Goal: Transaction & Acquisition: Purchase product/service

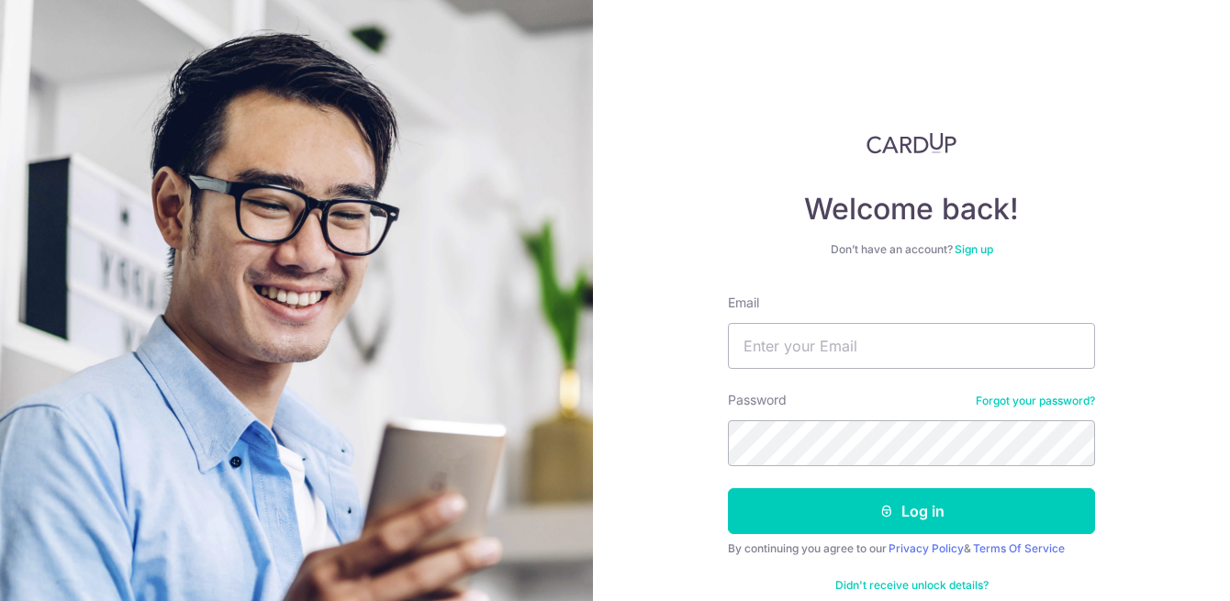
click at [863, 365] on input "Email" at bounding box center [911, 346] width 367 height 46
type input "[EMAIL_ADDRESS][DOMAIN_NAME]"
click at [728, 489] on button "Log in" at bounding box center [911, 512] width 367 height 46
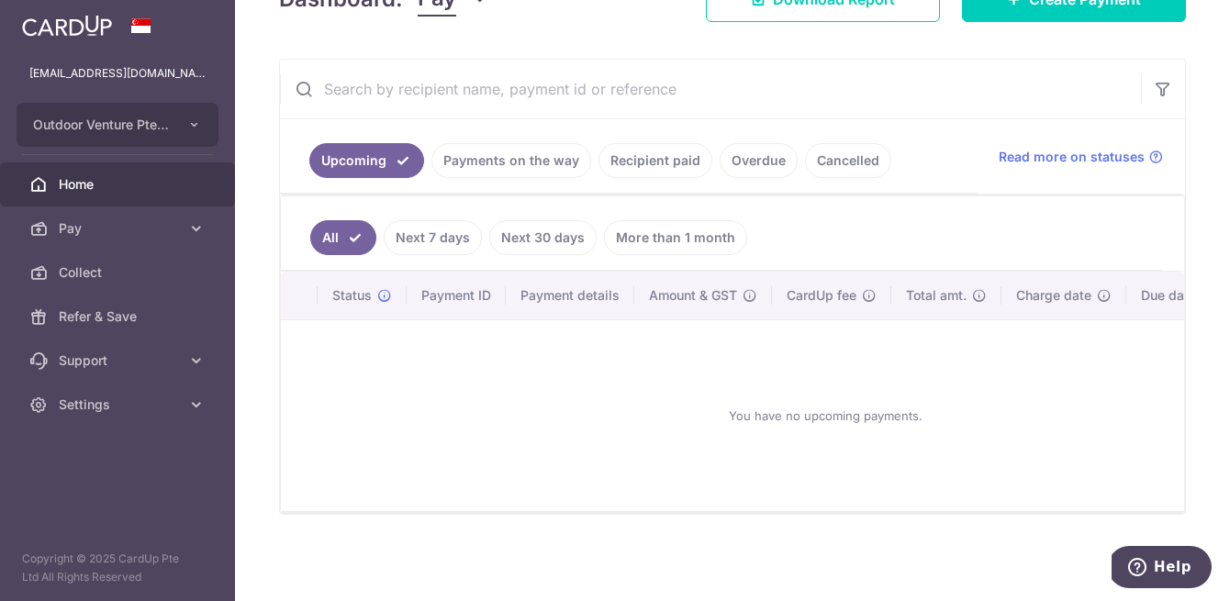
click at [550, 244] on link "Next 30 days" at bounding box center [542, 237] width 107 height 35
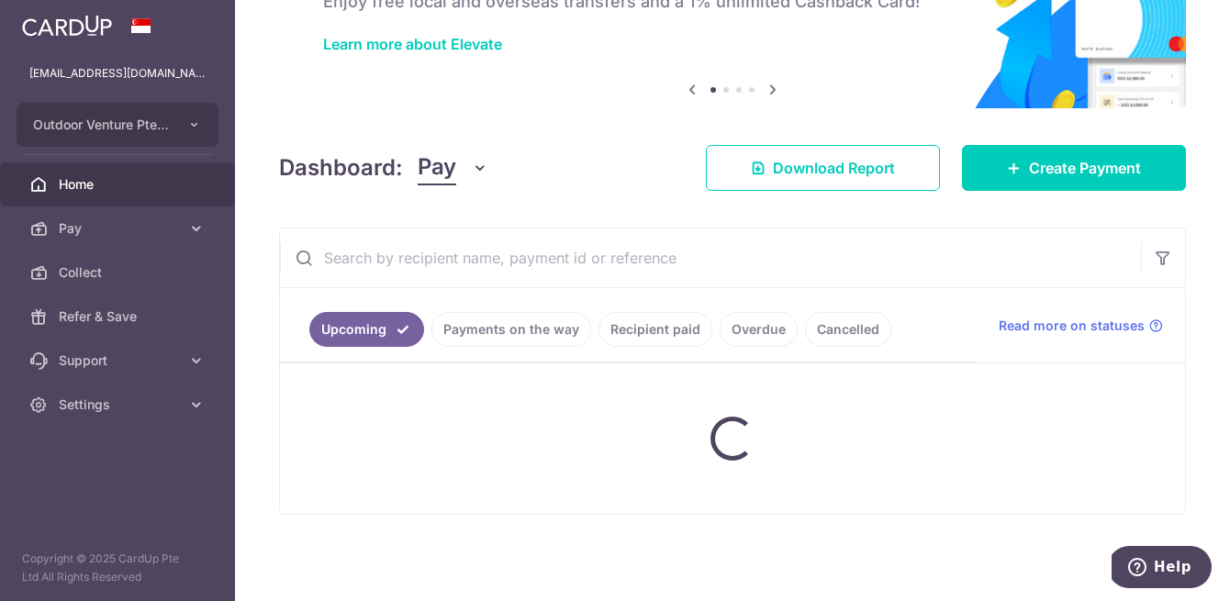
scroll to position [296, 0]
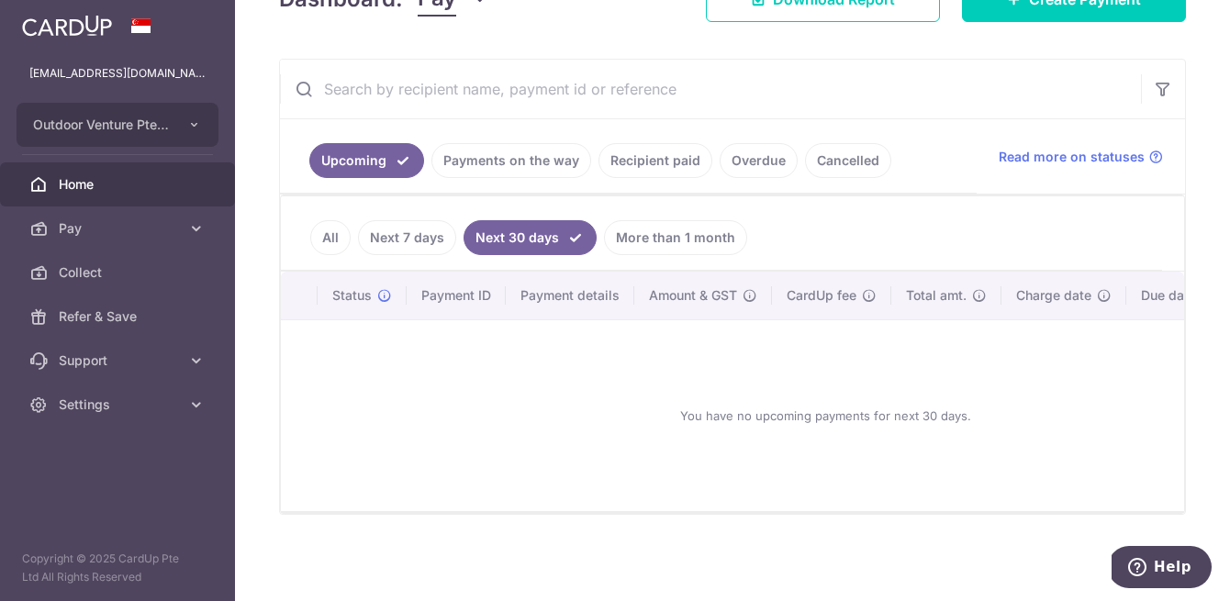
click at [650, 159] on link "Recipient paid" at bounding box center [656, 160] width 114 height 35
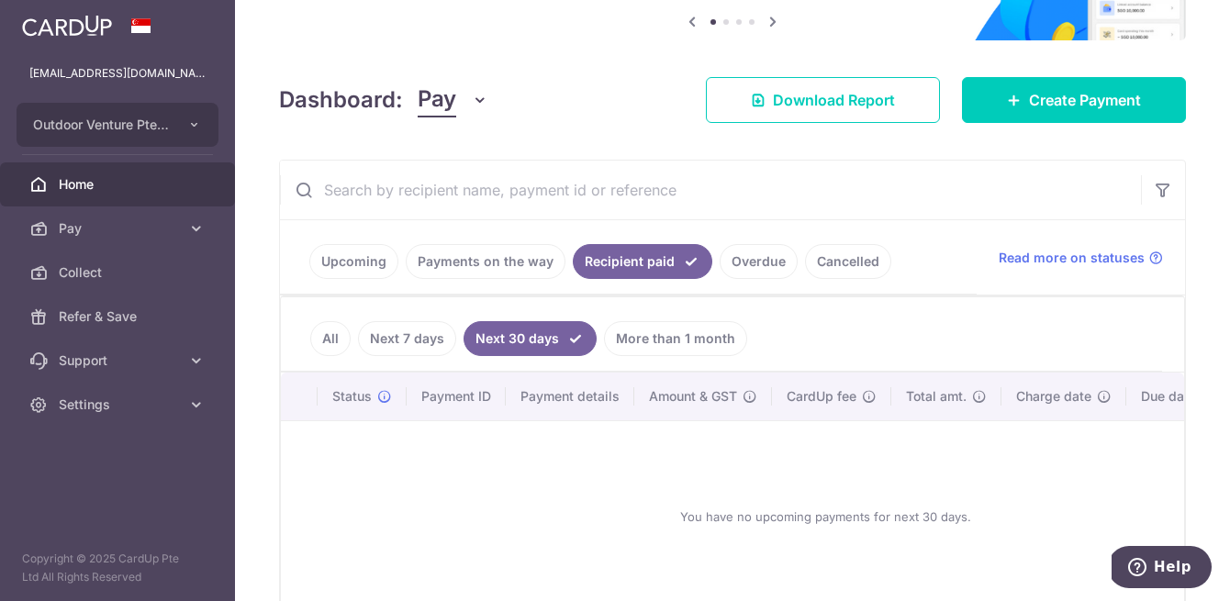
scroll to position [191, 0]
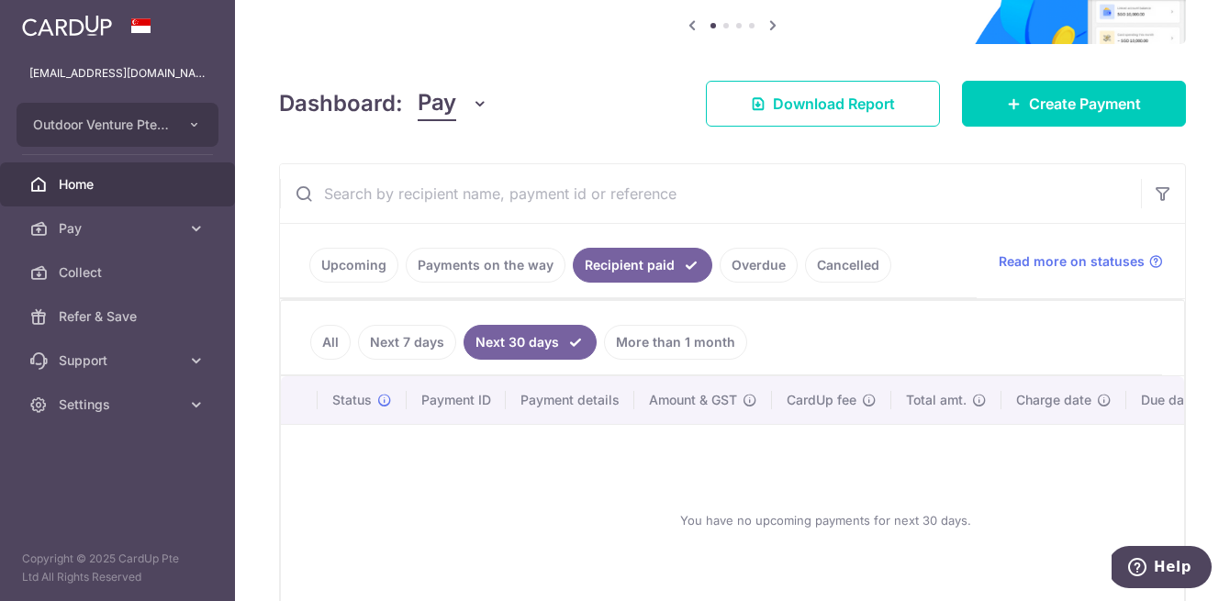
click at [432, 112] on span "Pay" at bounding box center [437, 103] width 39 height 35
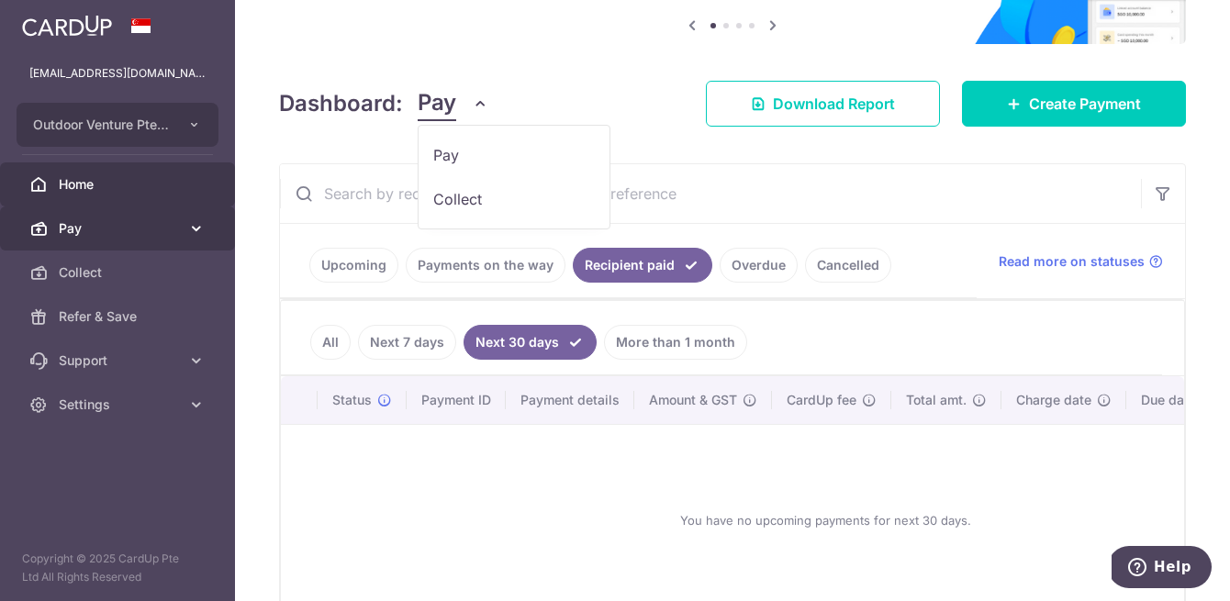
click at [181, 217] on link "Pay" at bounding box center [117, 229] width 235 height 44
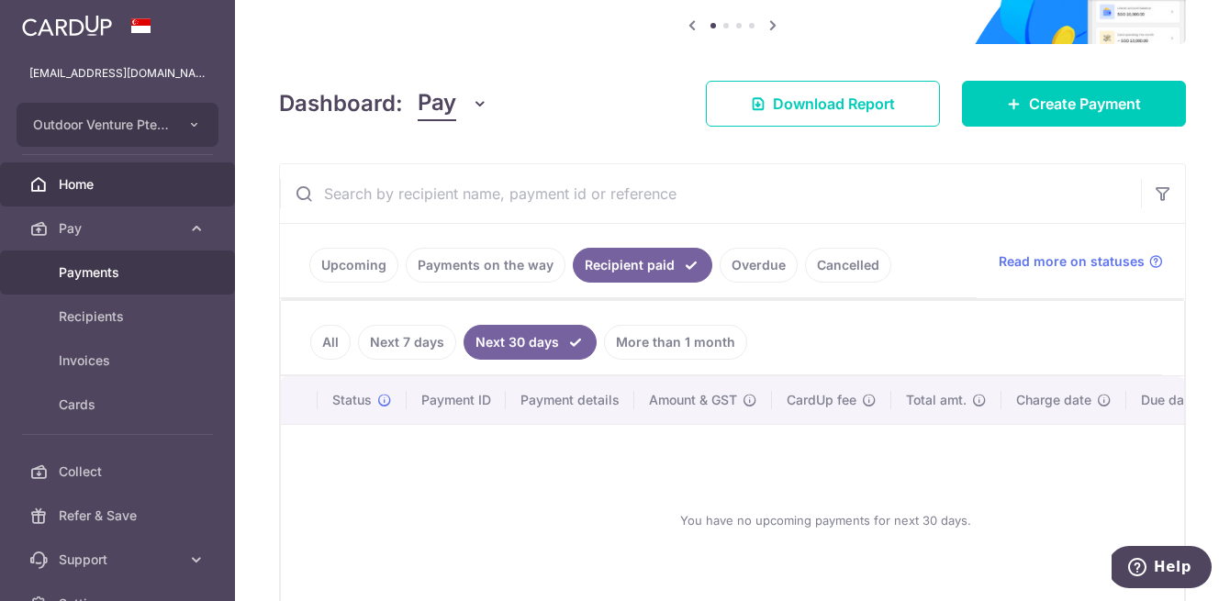
click at [92, 274] on span "Payments" at bounding box center [119, 273] width 121 height 18
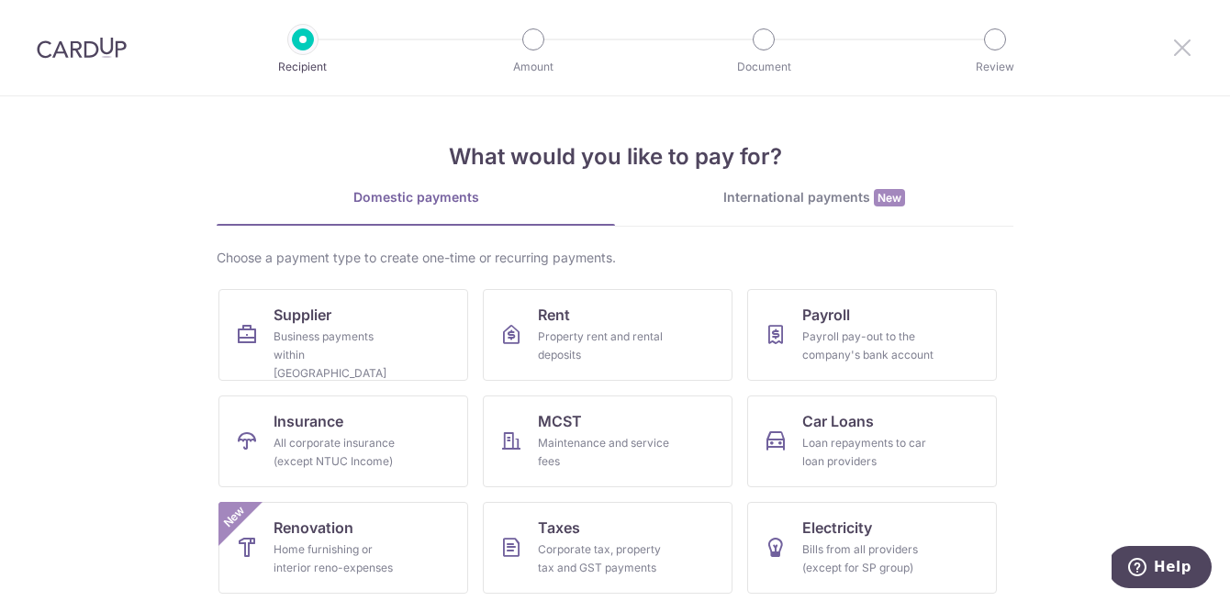
click at [1185, 39] on icon at bounding box center [1183, 47] width 22 height 23
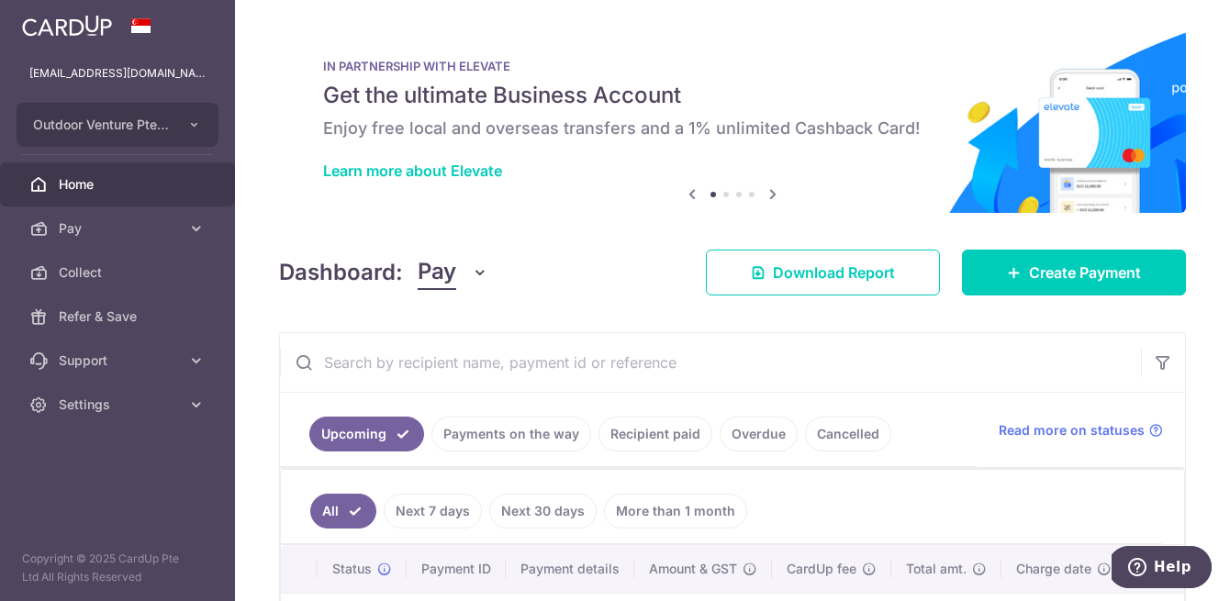
scroll to position [274, 0]
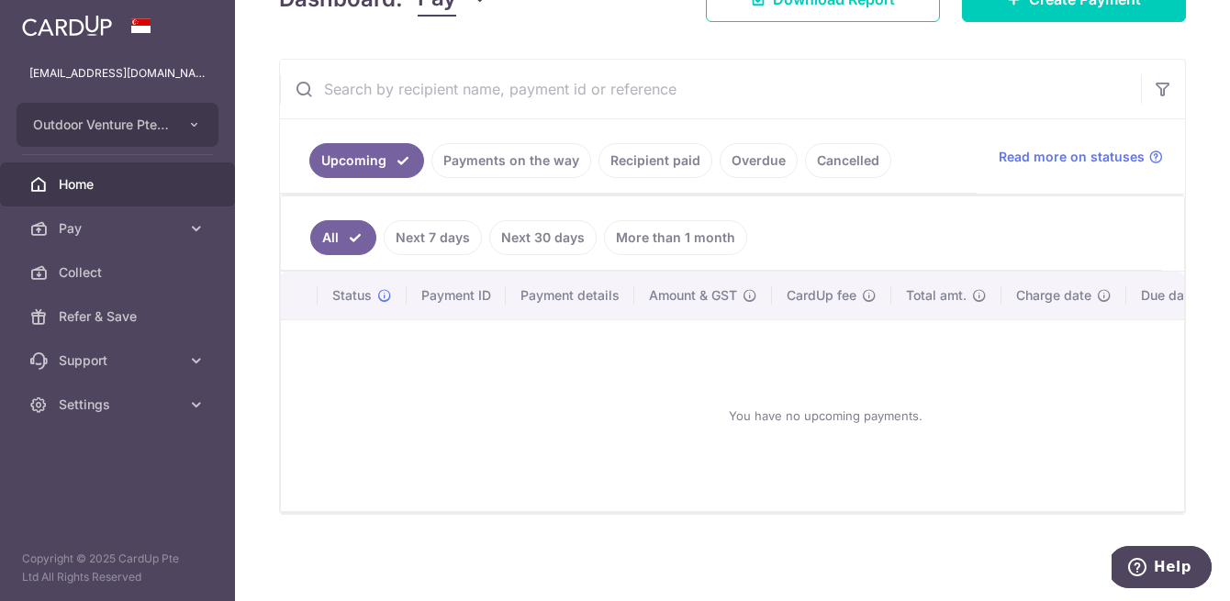
click at [396, 164] on link "Upcoming" at bounding box center [366, 160] width 115 height 35
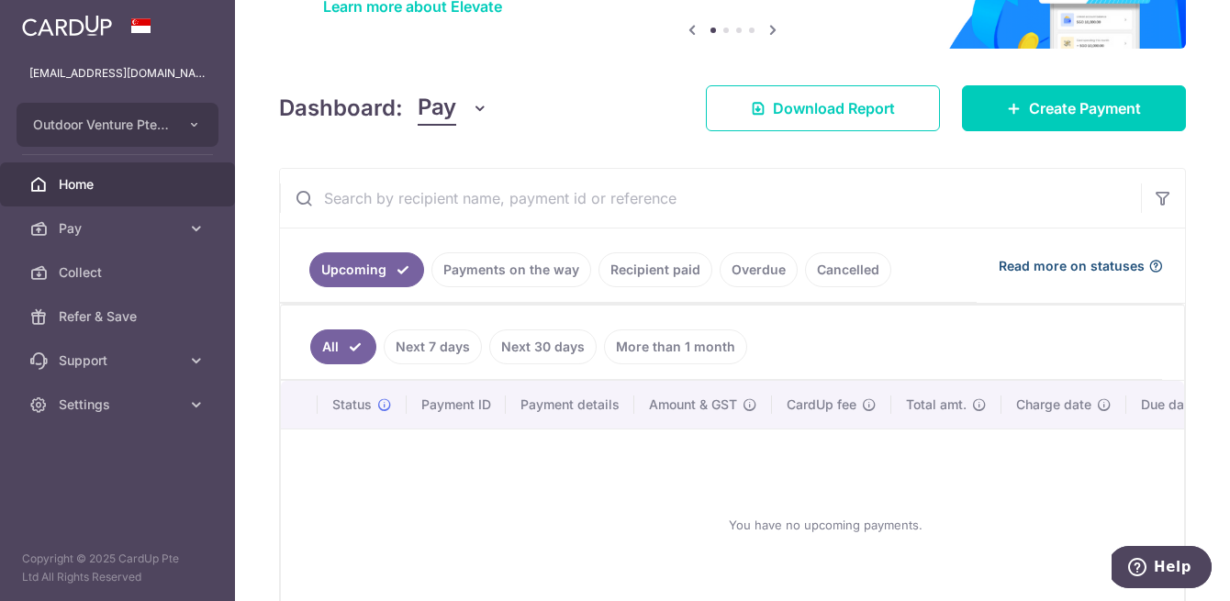
scroll to position [32, 0]
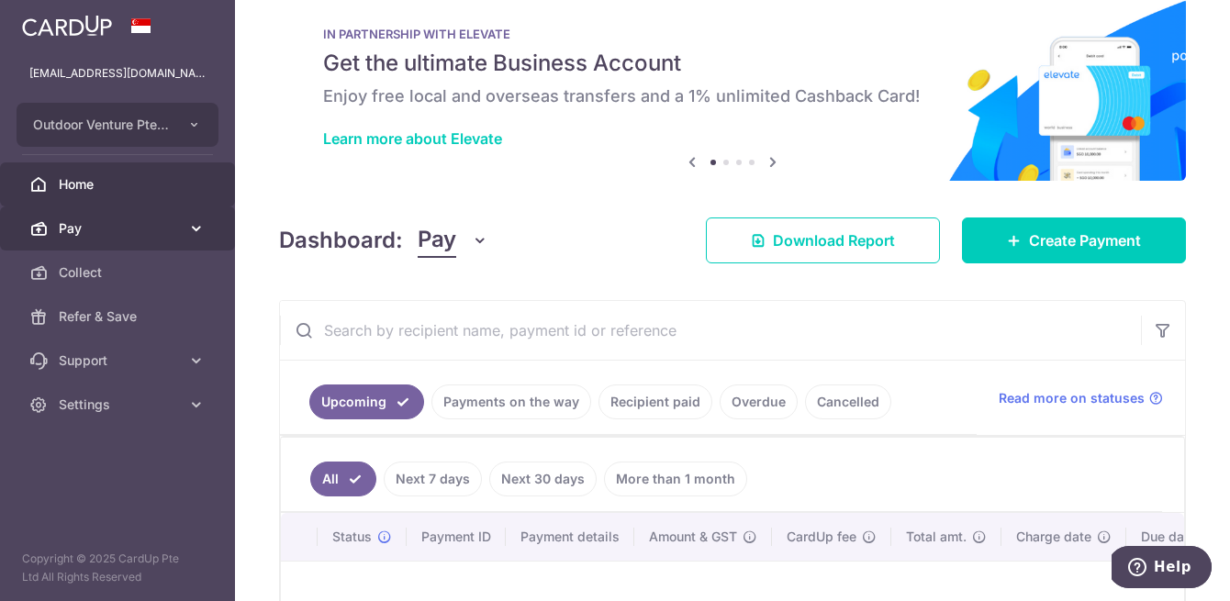
click at [165, 226] on span "Pay" at bounding box center [119, 228] width 121 height 18
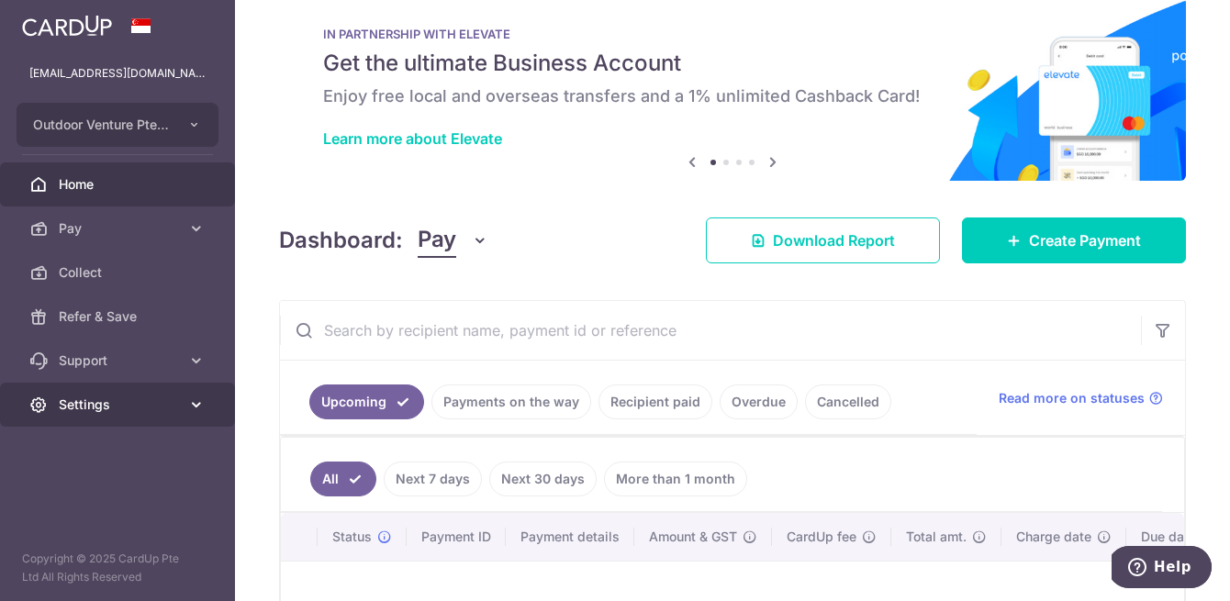
click at [150, 409] on span "Settings" at bounding box center [119, 405] width 121 height 18
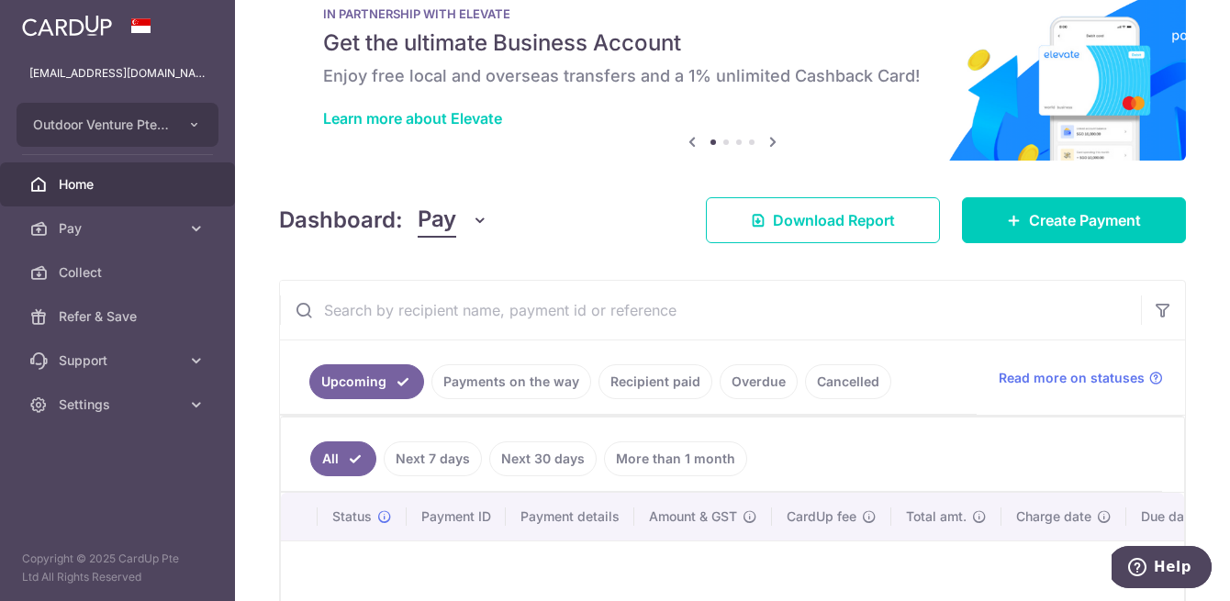
scroll to position [55, 0]
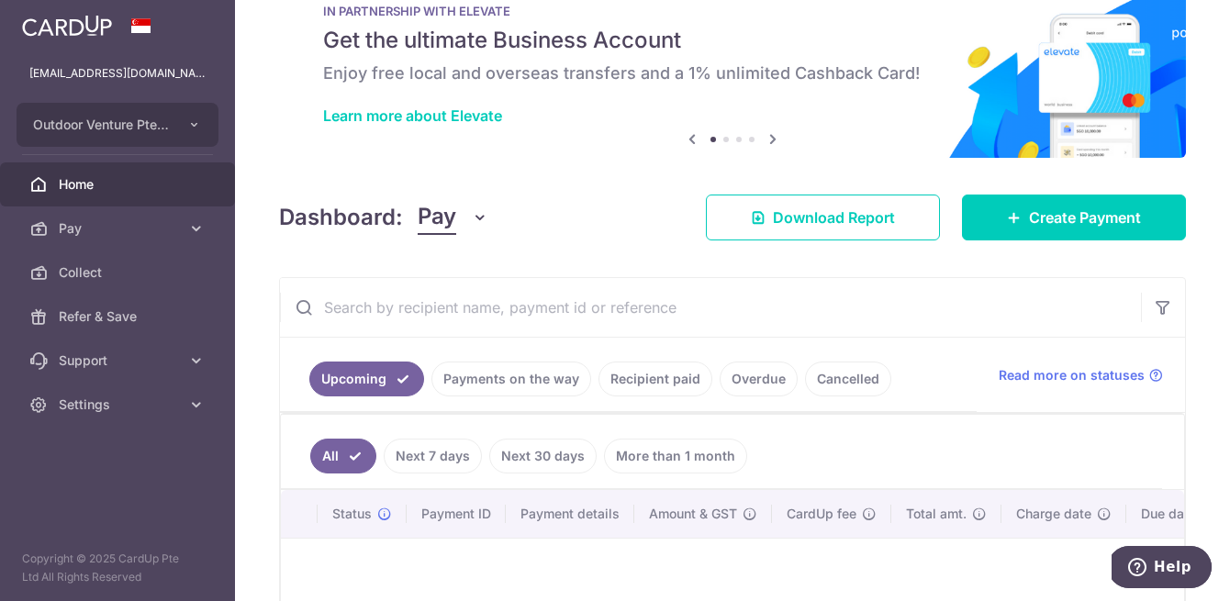
click at [753, 378] on link "Overdue" at bounding box center [759, 379] width 78 height 35
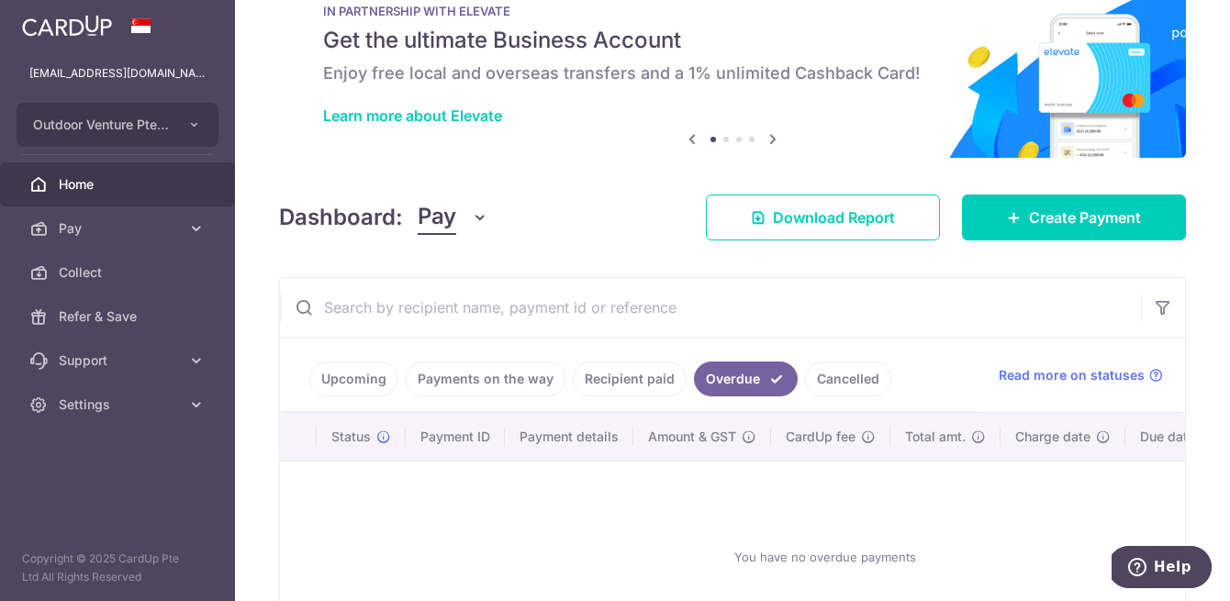
click at [647, 385] on link "Recipient paid" at bounding box center [630, 379] width 114 height 35
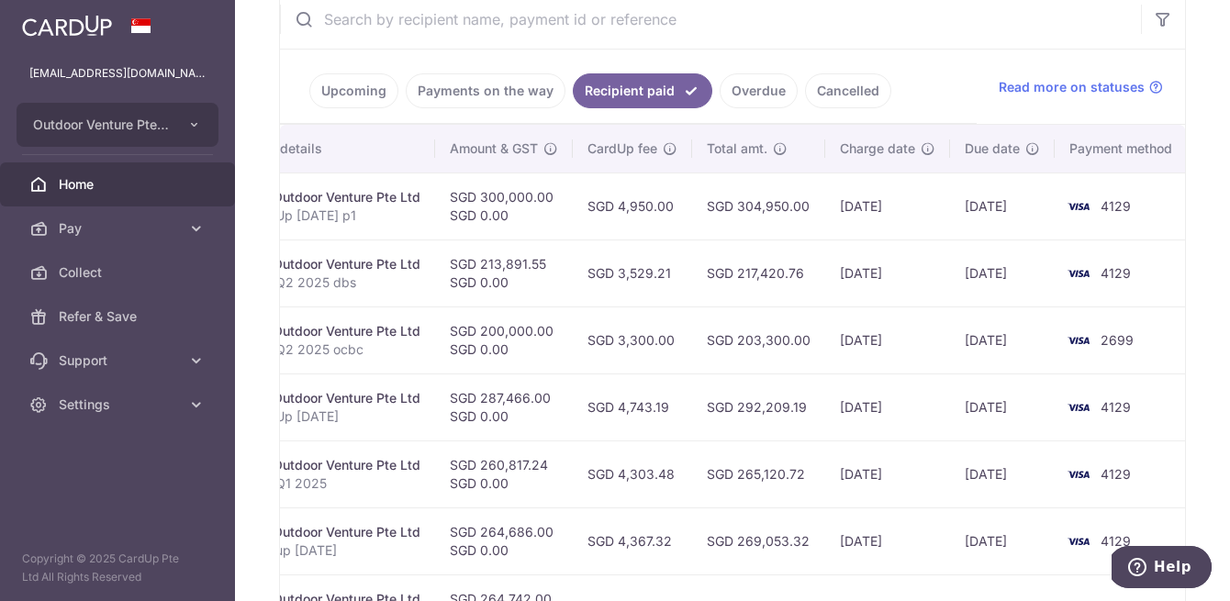
scroll to position [0, 0]
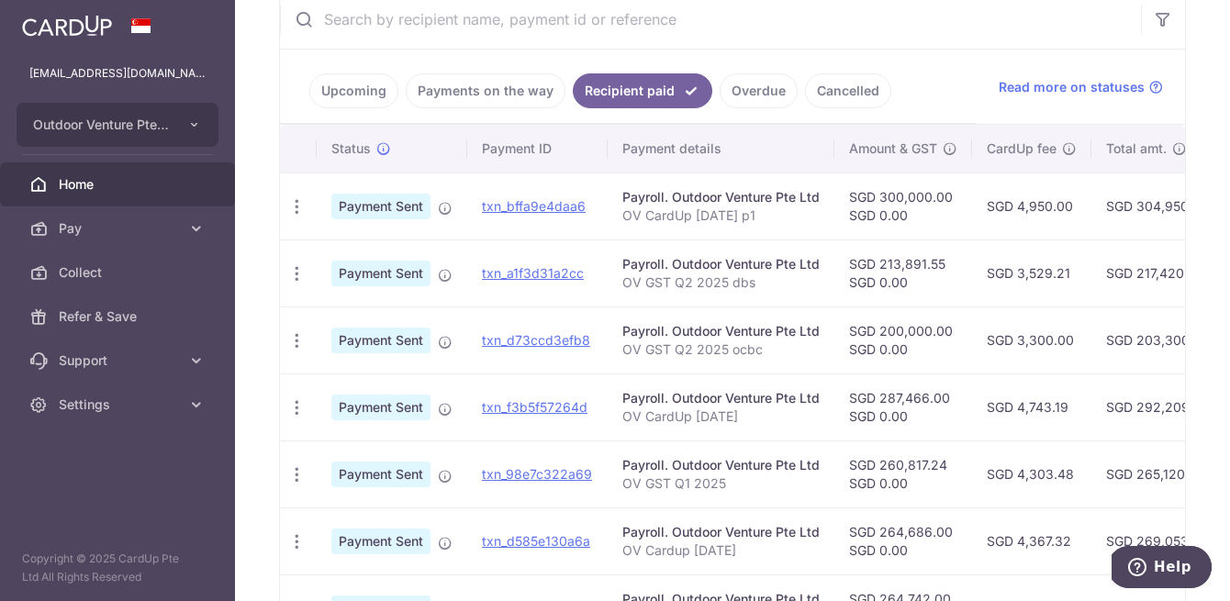
drag, startPoint x: 869, startPoint y: 194, endPoint x: 890, endPoint y: 208, distance: 25.7
click at [890, 208] on td "SGD 300,000.00 SGD 0.00" at bounding box center [904, 206] width 138 height 67
drag, startPoint x: 906, startPoint y: 215, endPoint x: 849, endPoint y: 204, distance: 58.0
click at [849, 204] on td "SGD 300,000.00 SGD 0.00" at bounding box center [904, 206] width 138 height 67
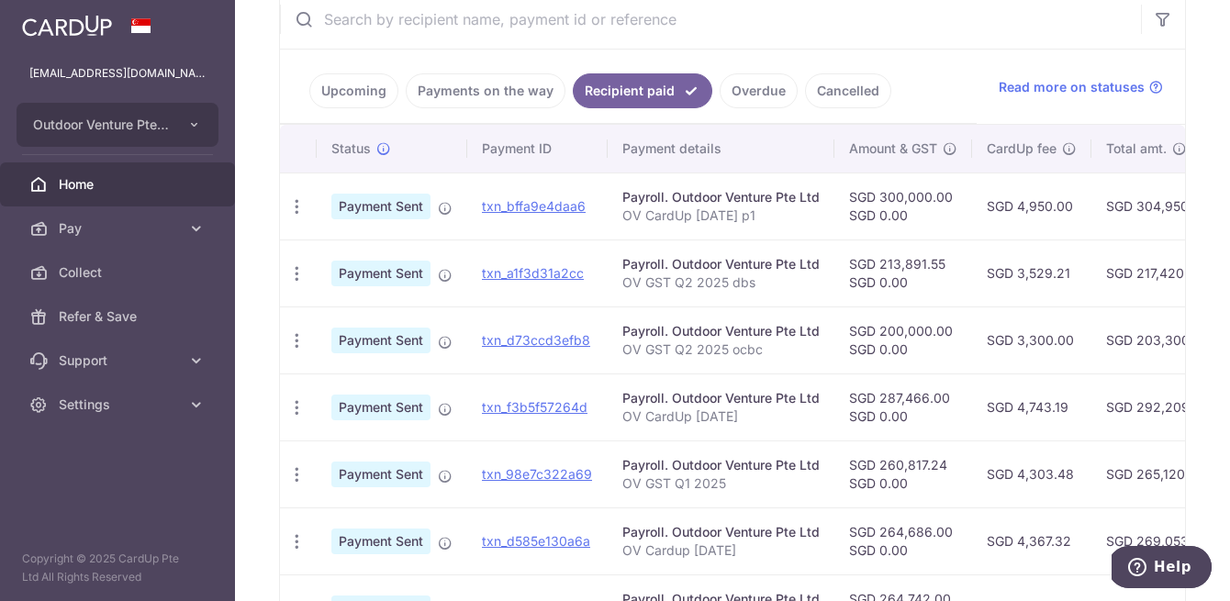
click at [849, 204] on td "SGD 300,000.00 SGD 0.00" at bounding box center [904, 206] width 138 height 67
drag, startPoint x: 848, startPoint y: 197, endPoint x: 928, endPoint y: 230, distance: 87.3
click at [930, 230] on td "SGD 300,000.00 SGD 0.00" at bounding box center [904, 206] width 138 height 67
click at [928, 230] on td "SGD 300,000.00 SGD 0.00" at bounding box center [904, 206] width 138 height 67
drag, startPoint x: 915, startPoint y: 212, endPoint x: 839, endPoint y: 193, distance: 78.6
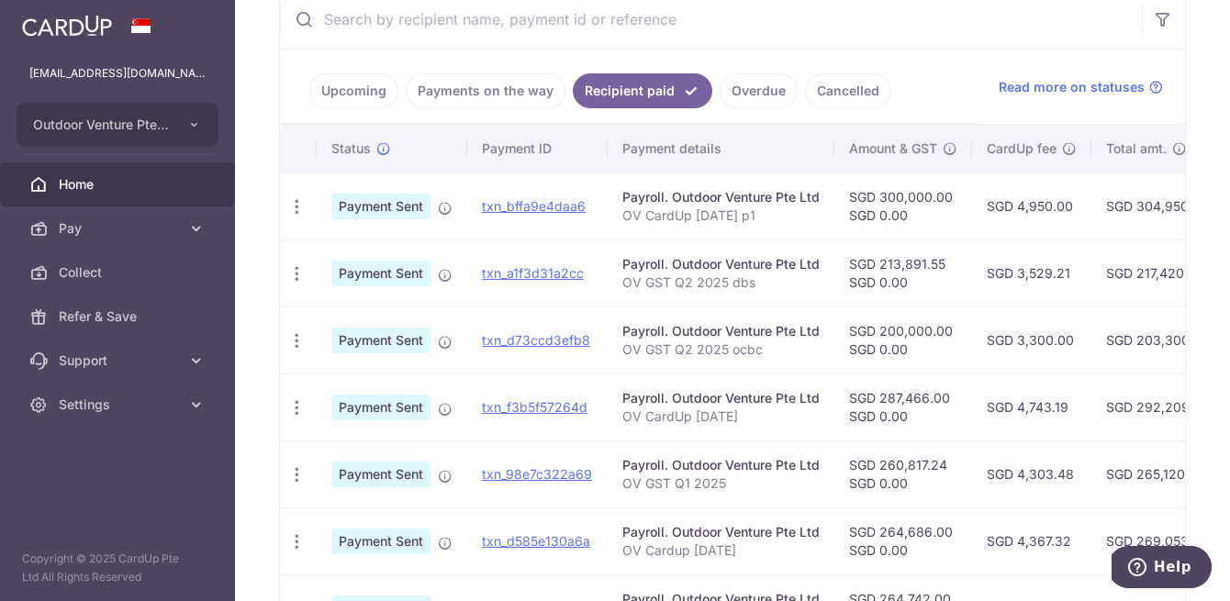
click at [839, 193] on td "SGD 300,000.00 SGD 0.00" at bounding box center [904, 206] width 138 height 67
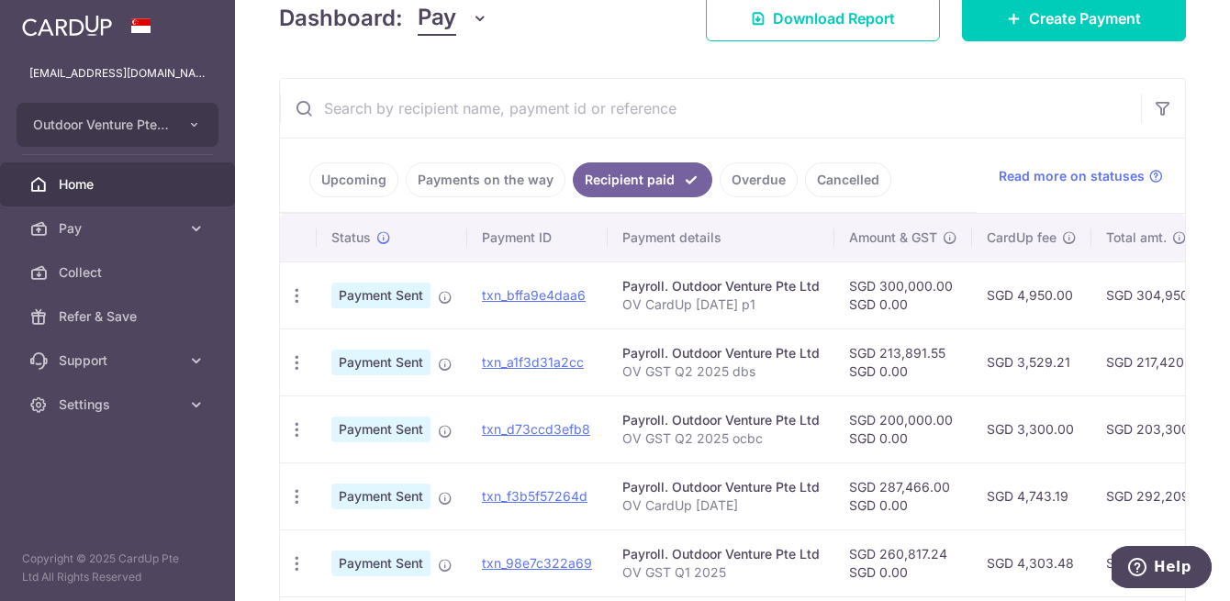
scroll to position [247, 0]
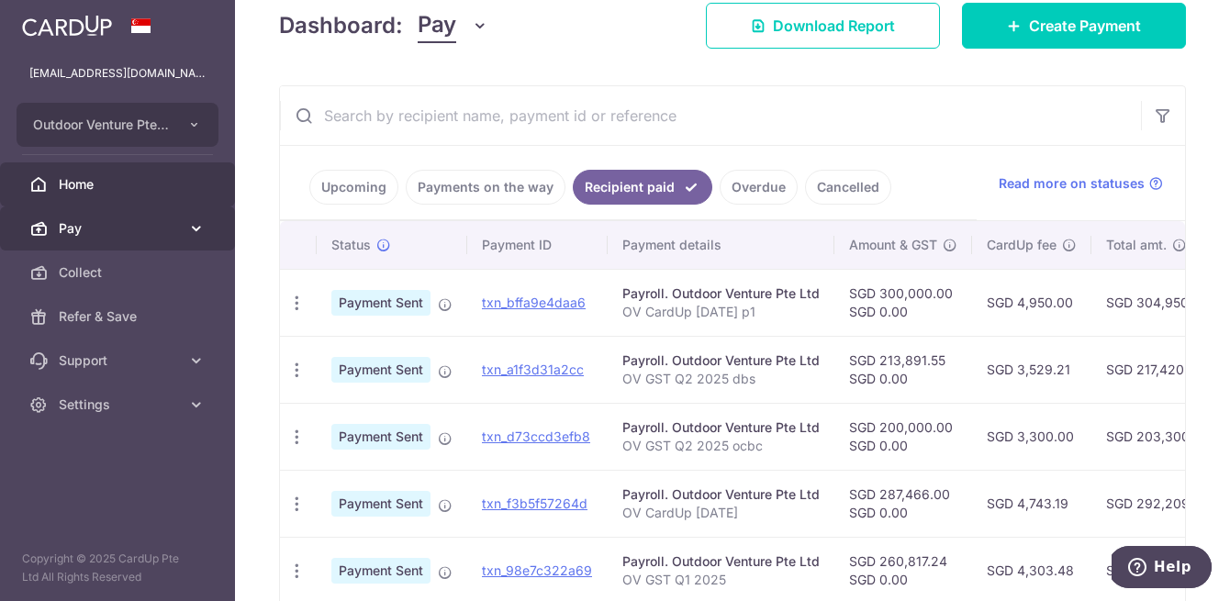
click at [114, 226] on span "Pay" at bounding box center [119, 228] width 121 height 18
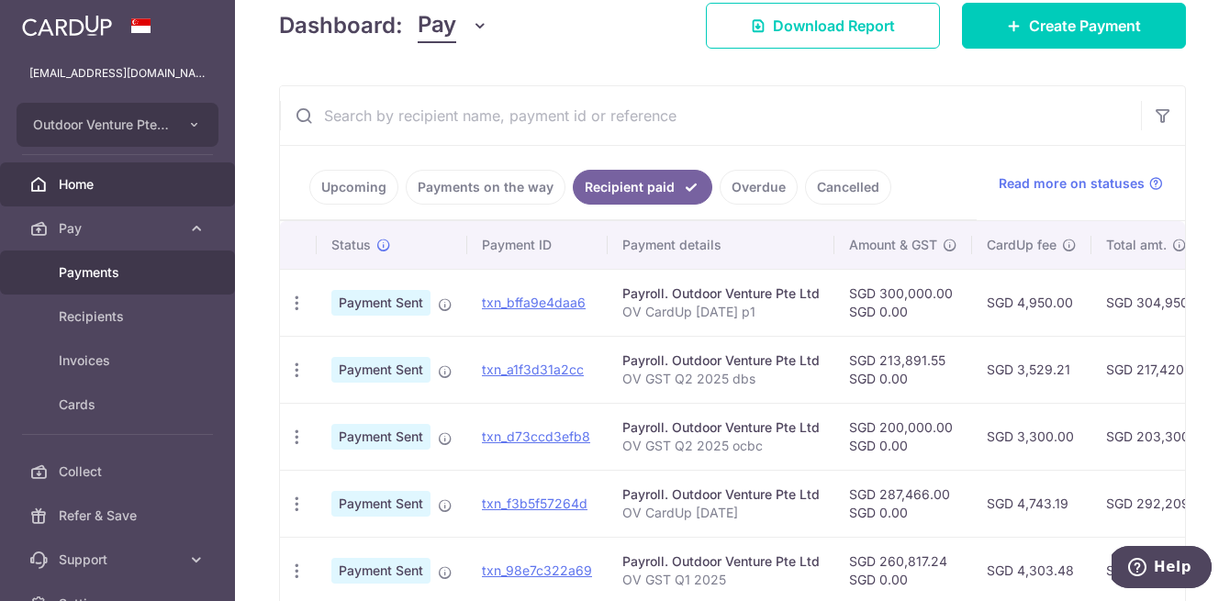
click at [113, 280] on span "Payments" at bounding box center [119, 273] width 121 height 18
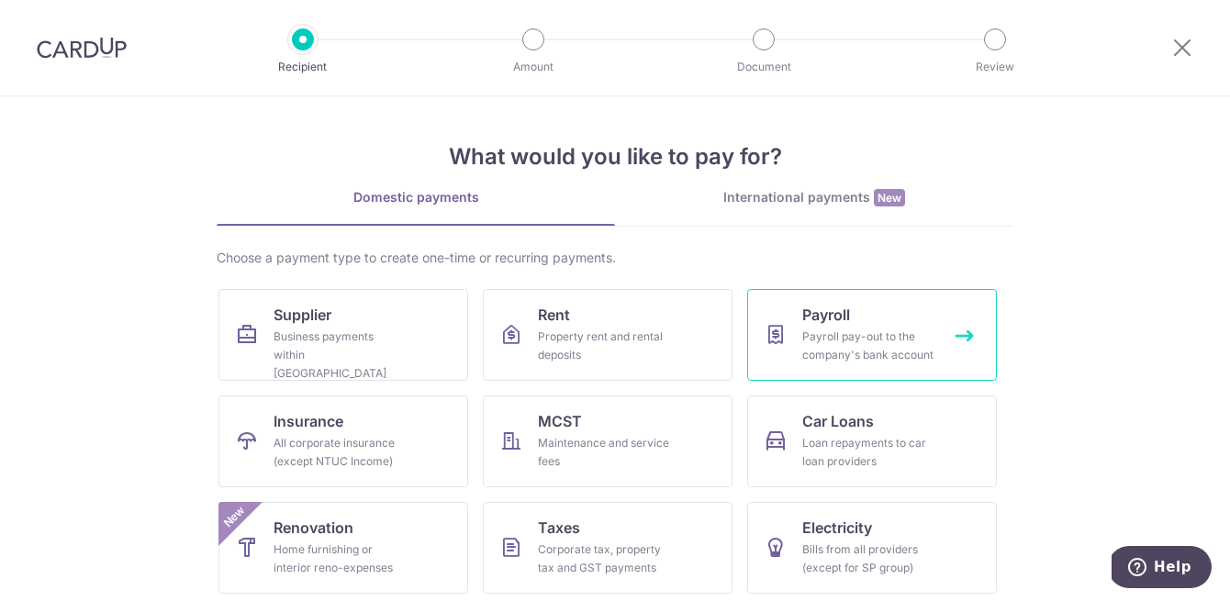
click at [838, 360] on div "Payroll pay-out to the company's bank account" at bounding box center [869, 346] width 132 height 37
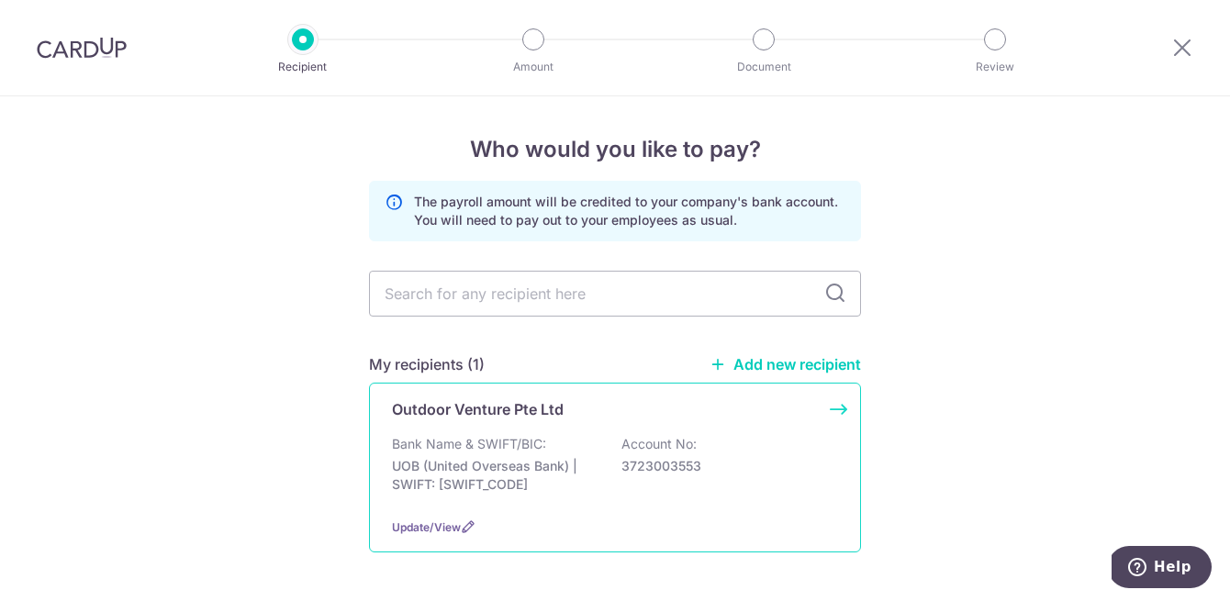
scroll to position [67, 0]
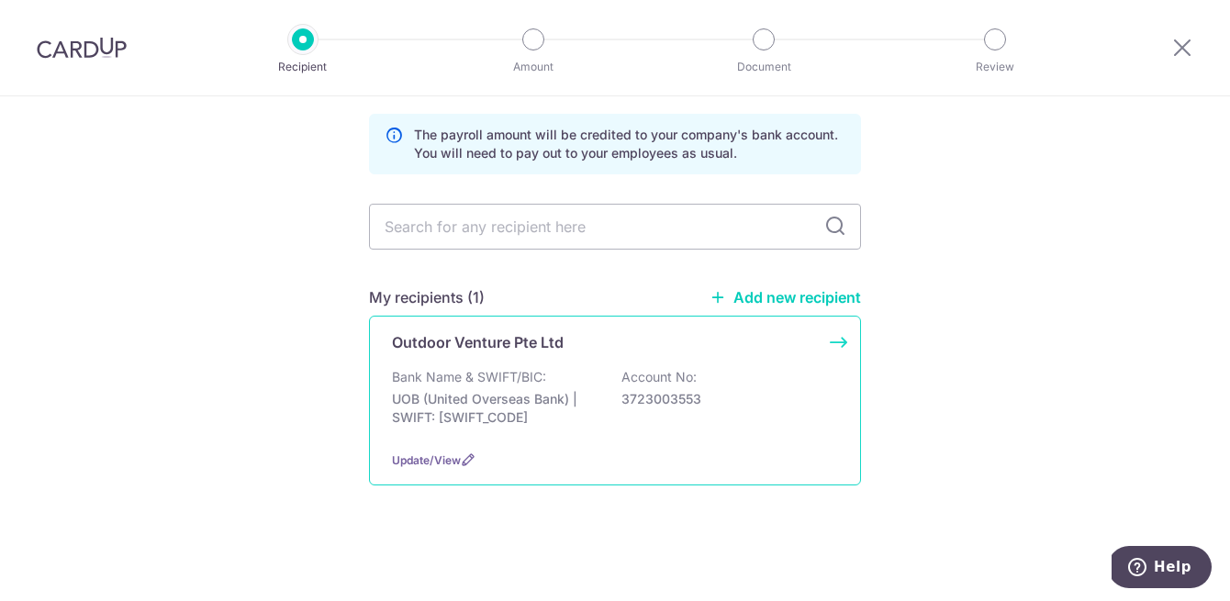
click at [612, 406] on div "Bank Name & SWIFT/BIC: UOB (United Overseas Bank) | SWIFT: [SWIFT_CODE] Account…" at bounding box center [615, 402] width 446 height 68
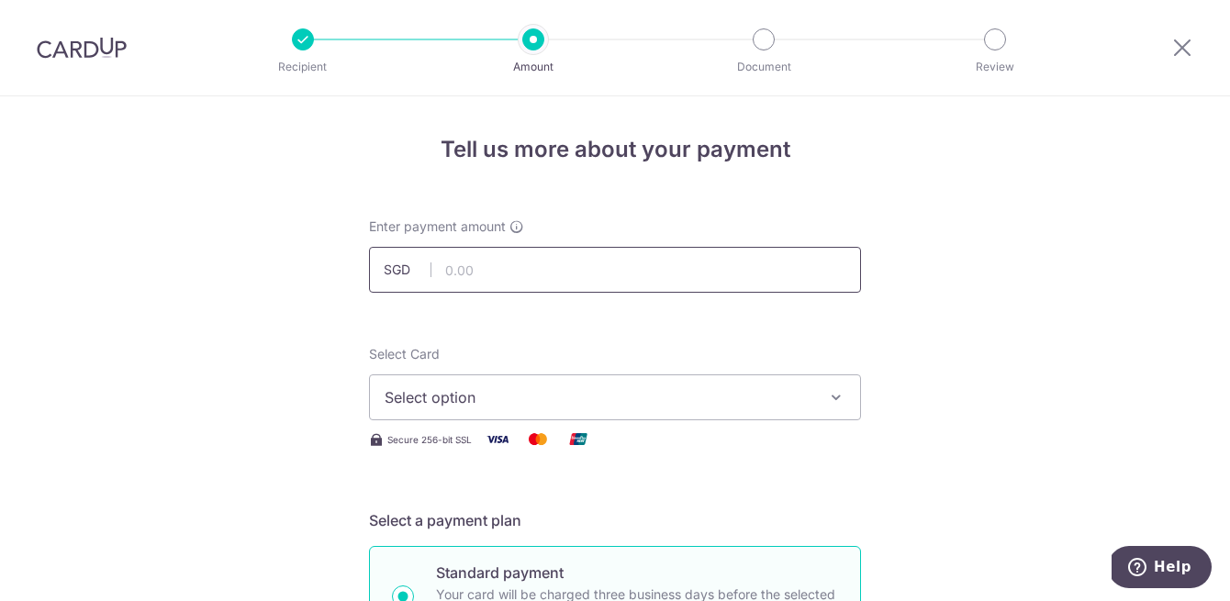
click at [534, 281] on input "text" at bounding box center [615, 270] width 492 height 46
click at [457, 390] on span "Select option" at bounding box center [599, 398] width 428 height 22
type input "244,797.00"
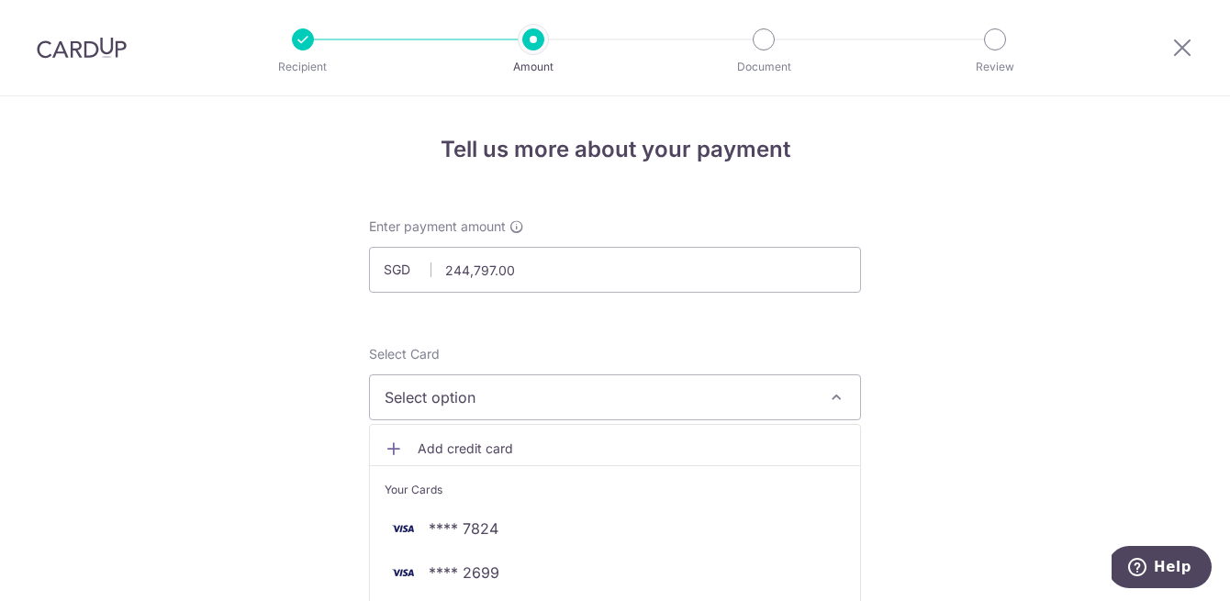
click at [457, 390] on span "Select option" at bounding box center [599, 398] width 428 height 22
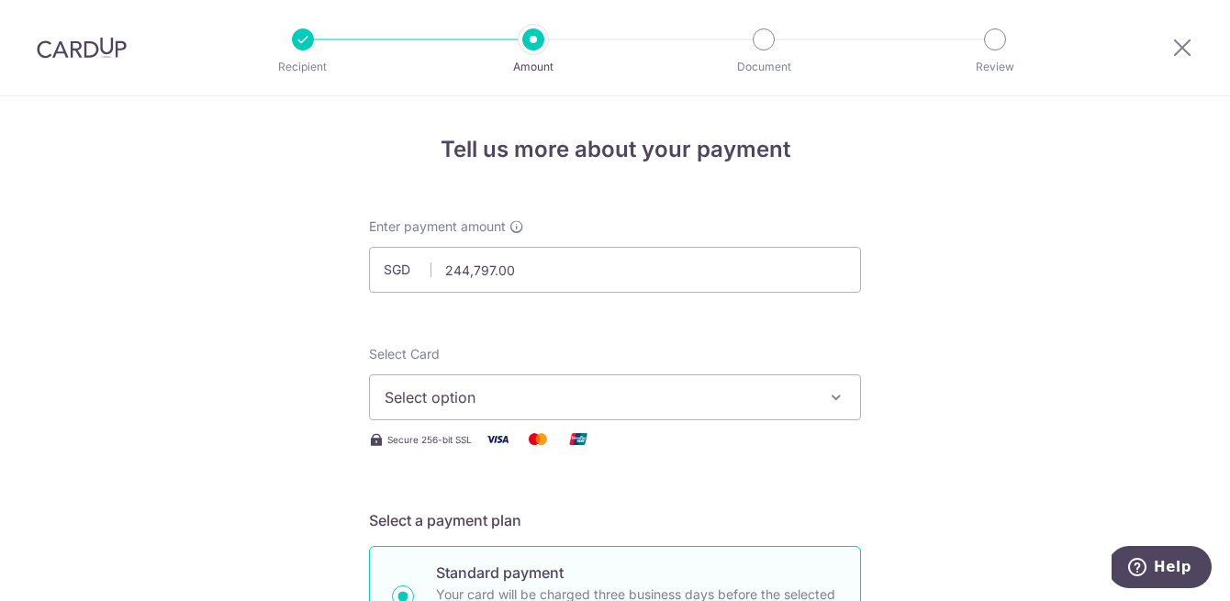
click at [457, 421] on div "Select Card Select option Add credit card Your Cards **** 7824 **** 2699 **** 4…" at bounding box center [615, 398] width 492 height 106
click at [453, 403] on span "Select option" at bounding box center [599, 398] width 428 height 22
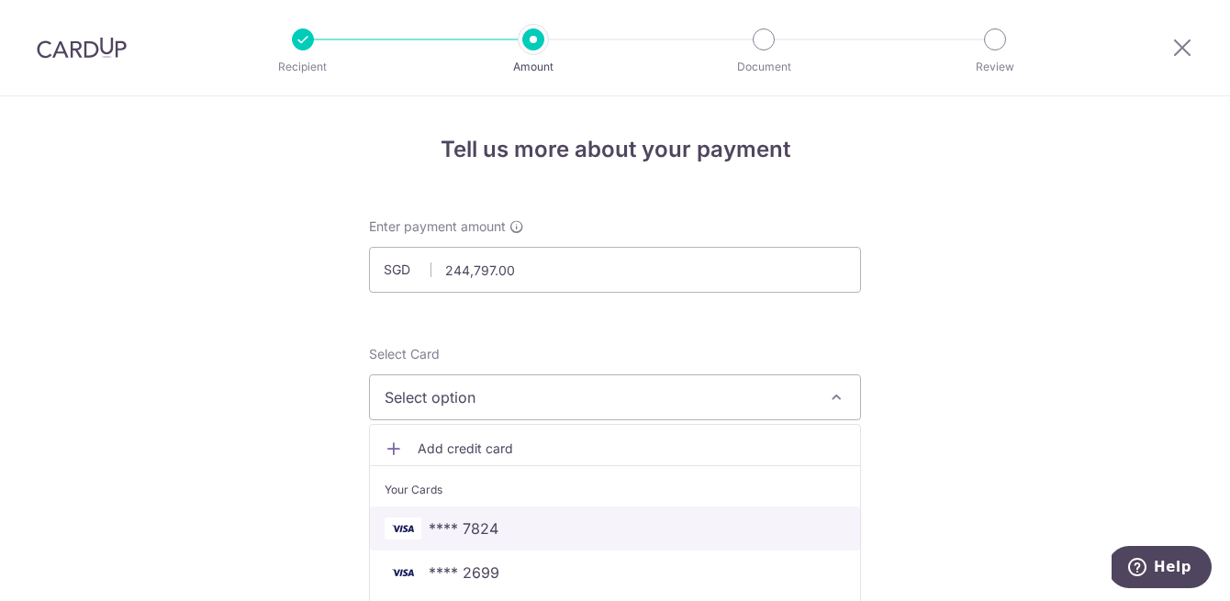
scroll to position [125, 0]
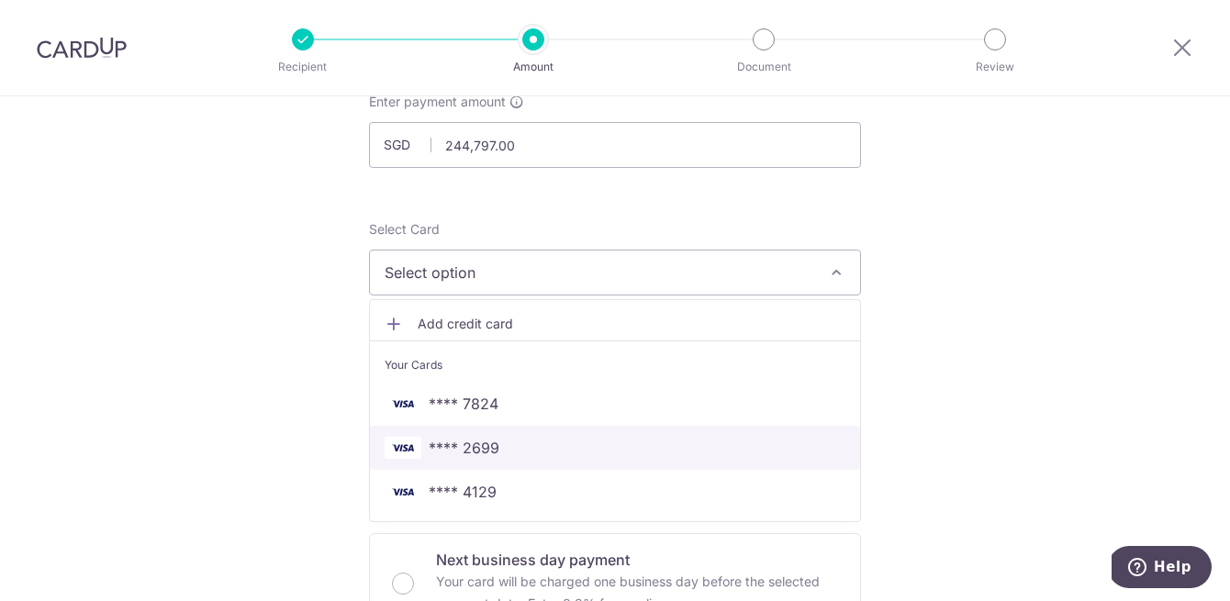
click at [473, 451] on span "**** 2699" at bounding box center [464, 448] width 71 height 22
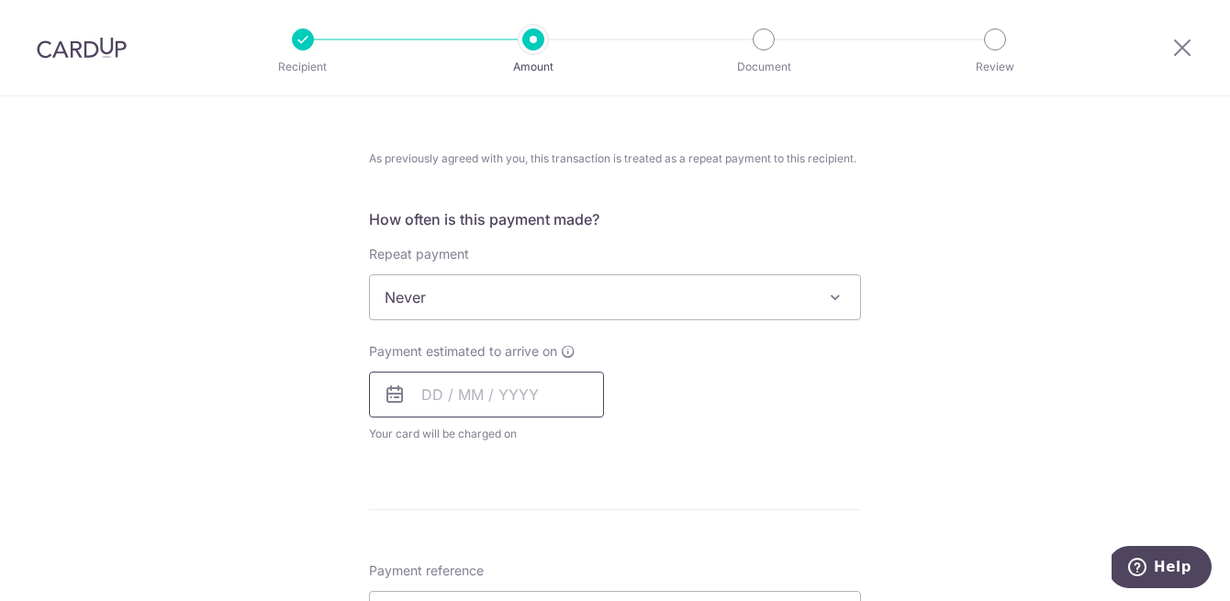
click at [478, 402] on input "text" at bounding box center [486, 395] width 235 height 46
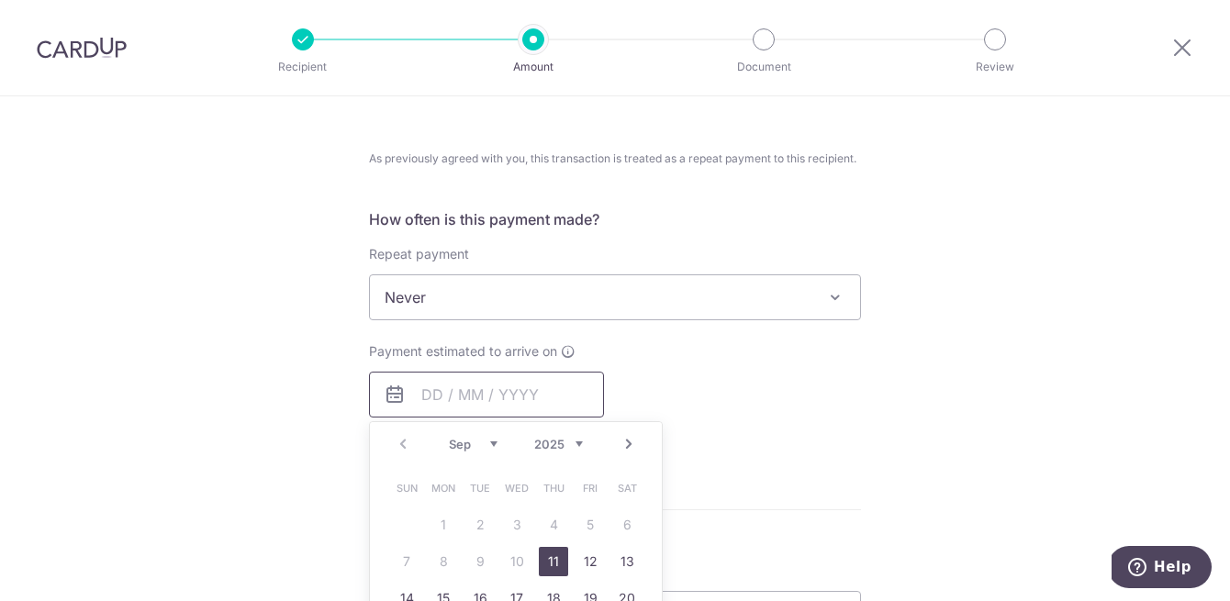
scroll to position [838, 0]
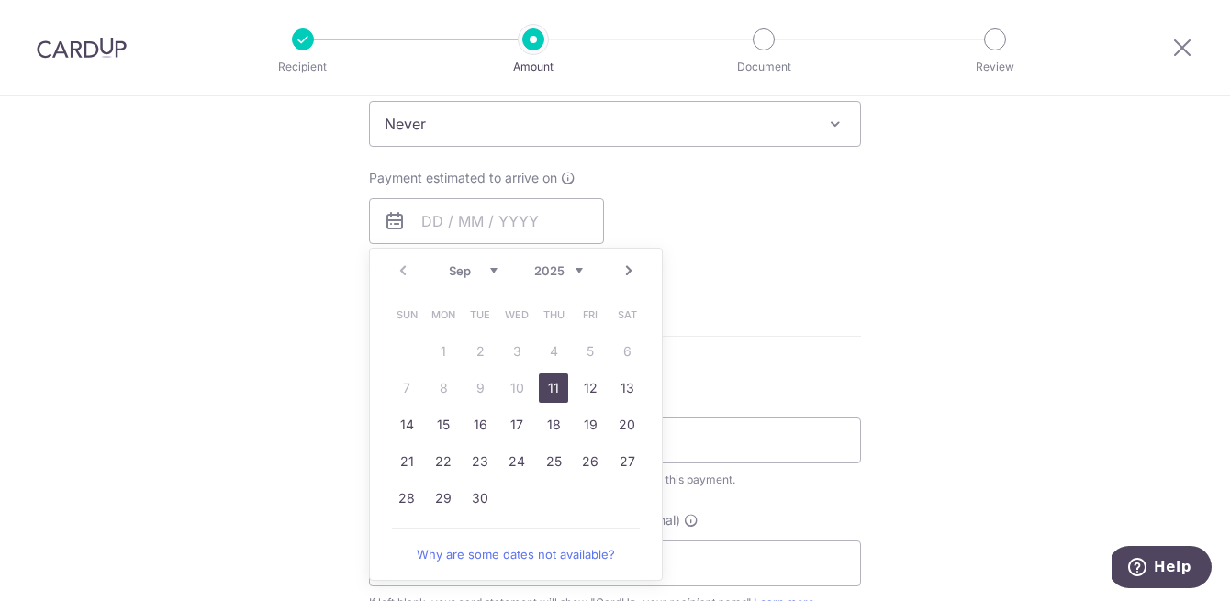
click at [554, 386] on link "11" at bounding box center [553, 388] width 29 height 29
type input "11/09/2025"
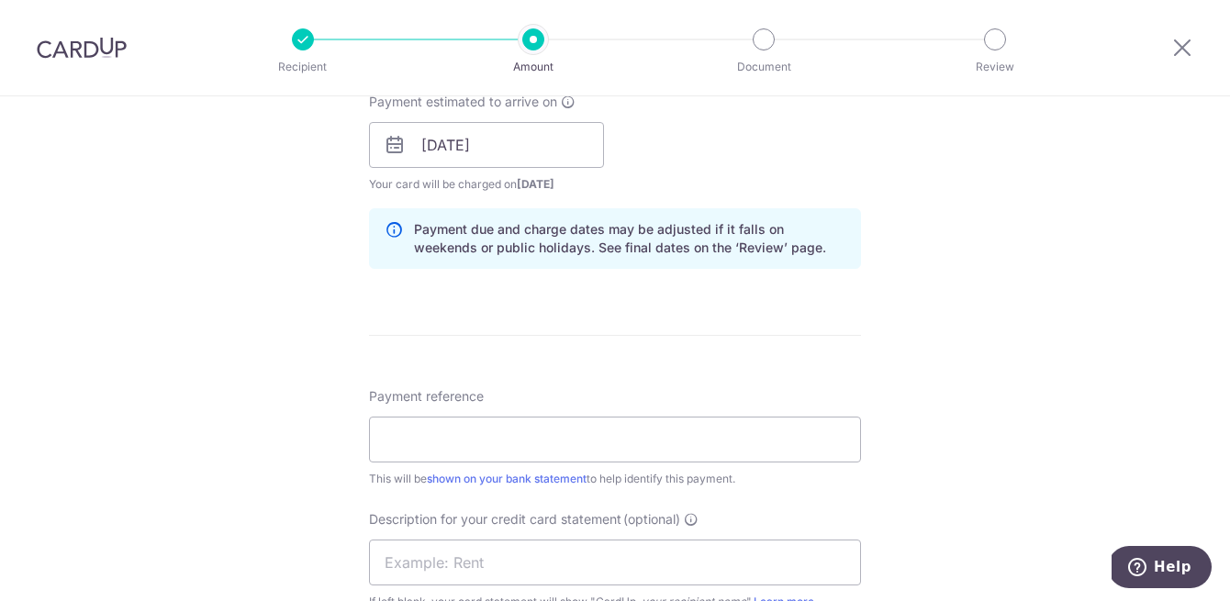
scroll to position [916, 0]
click at [543, 439] on input "Payment reference" at bounding box center [615, 438] width 492 height 46
paste input "OV CardUp Jul25 p1"
drag, startPoint x: 548, startPoint y: 442, endPoint x: 199, endPoint y: 441, distance: 348.9
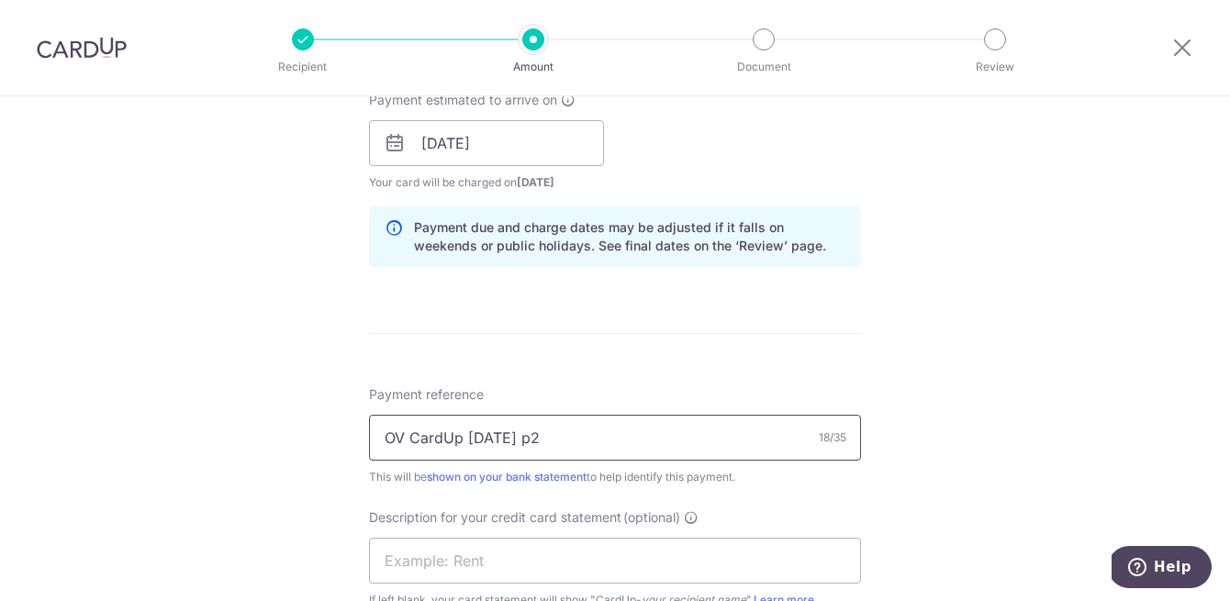
click at [199, 441] on div "Tell us more about your payment Enter payment amount SGD 244,797.00 244797.00 S…" at bounding box center [615, 133] width 1230 height 1907
type input "OV CardUp [DATE] p2"
click at [425, 565] on input "text" at bounding box center [615, 561] width 492 height 46
paste input "OV CardUp Jul25"
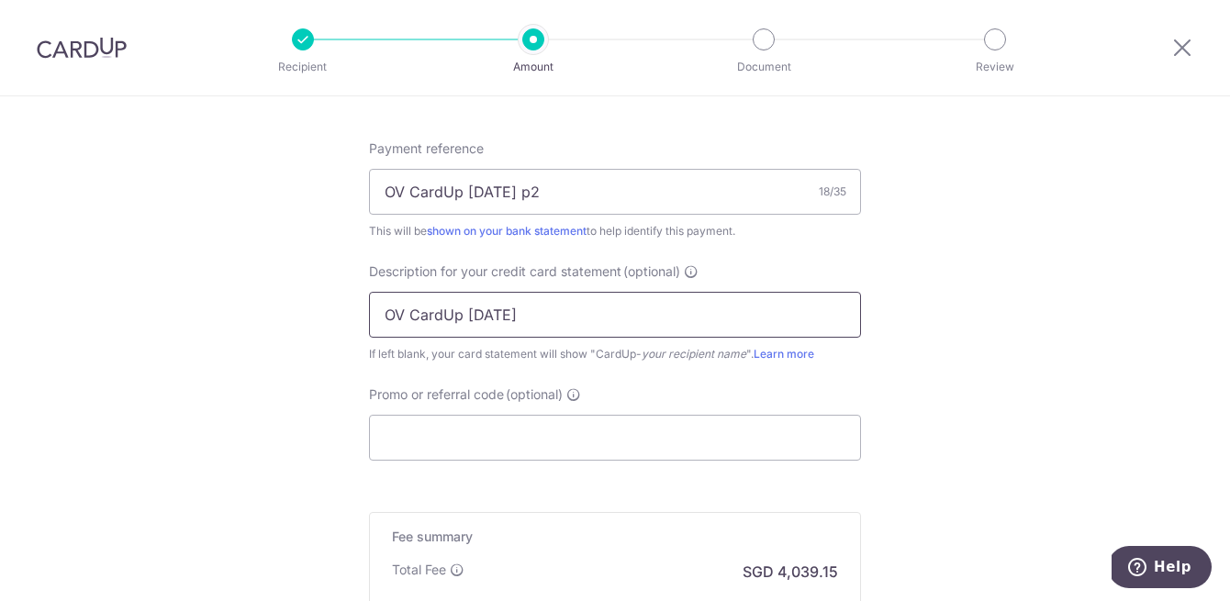
scroll to position [1163, 0]
click at [530, 320] on input "OV CardUp Jul25" at bounding box center [615, 314] width 492 height 46
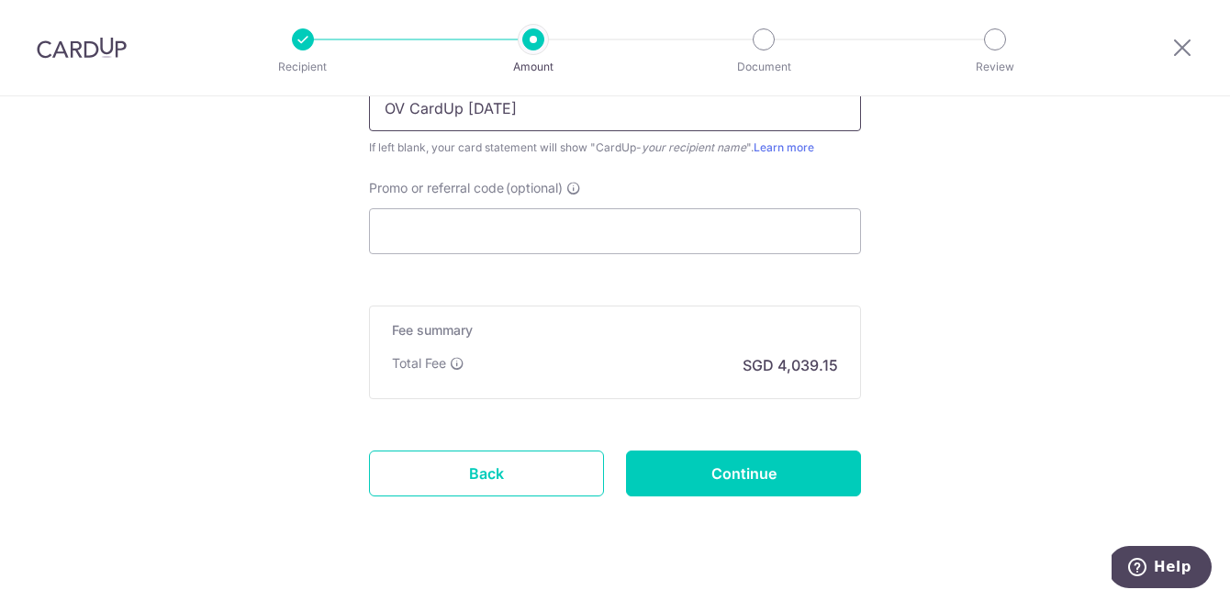
type input "OV CardUp Jul25"
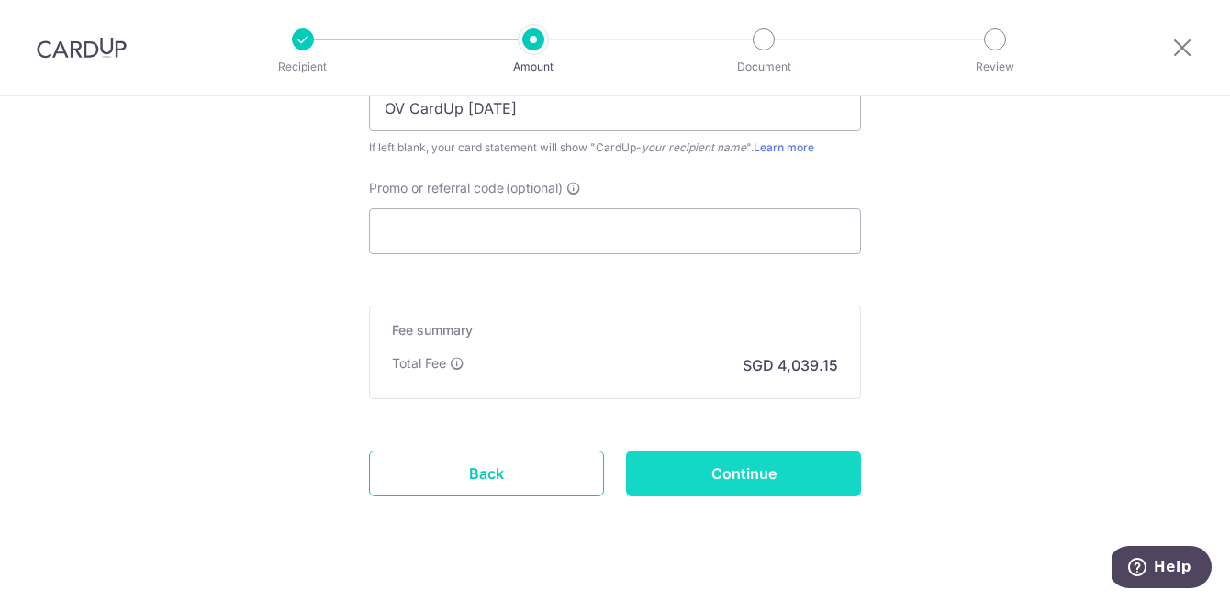
click at [724, 481] on input "Continue" at bounding box center [743, 474] width 235 height 46
type input "Create Schedule"
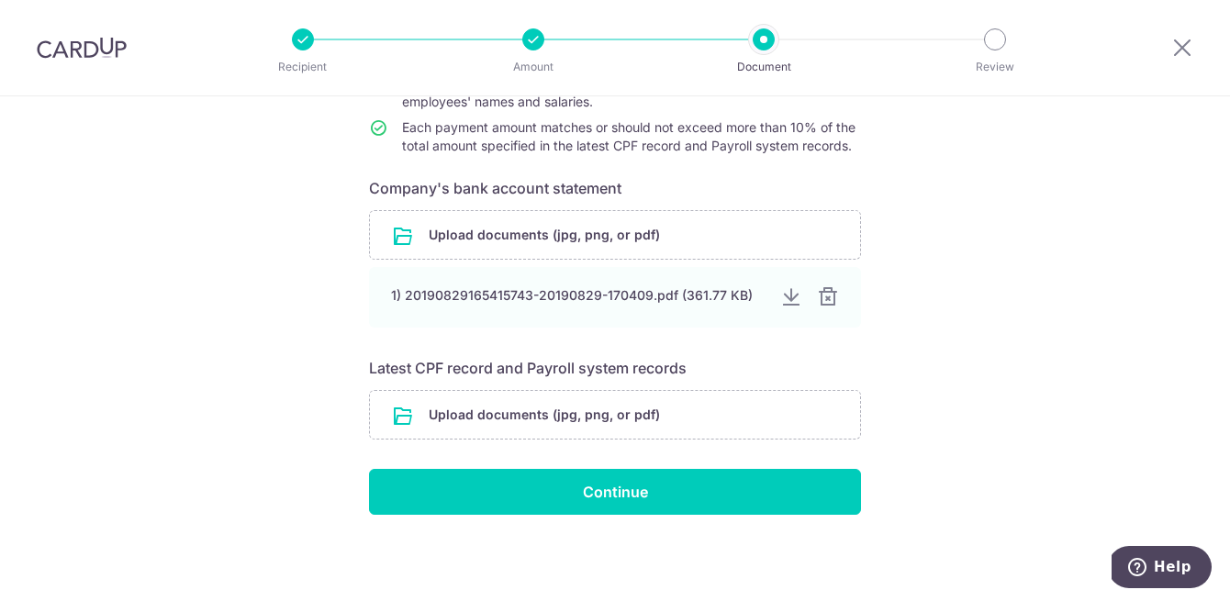
scroll to position [247, 0]
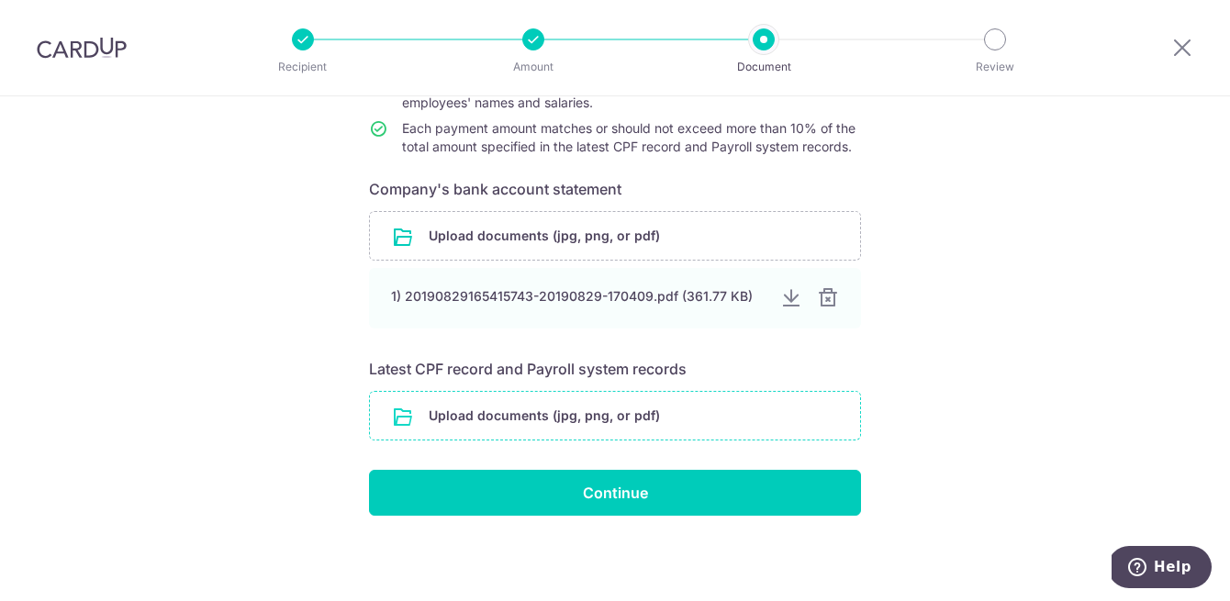
click at [591, 400] on input "file" at bounding box center [615, 416] width 490 height 48
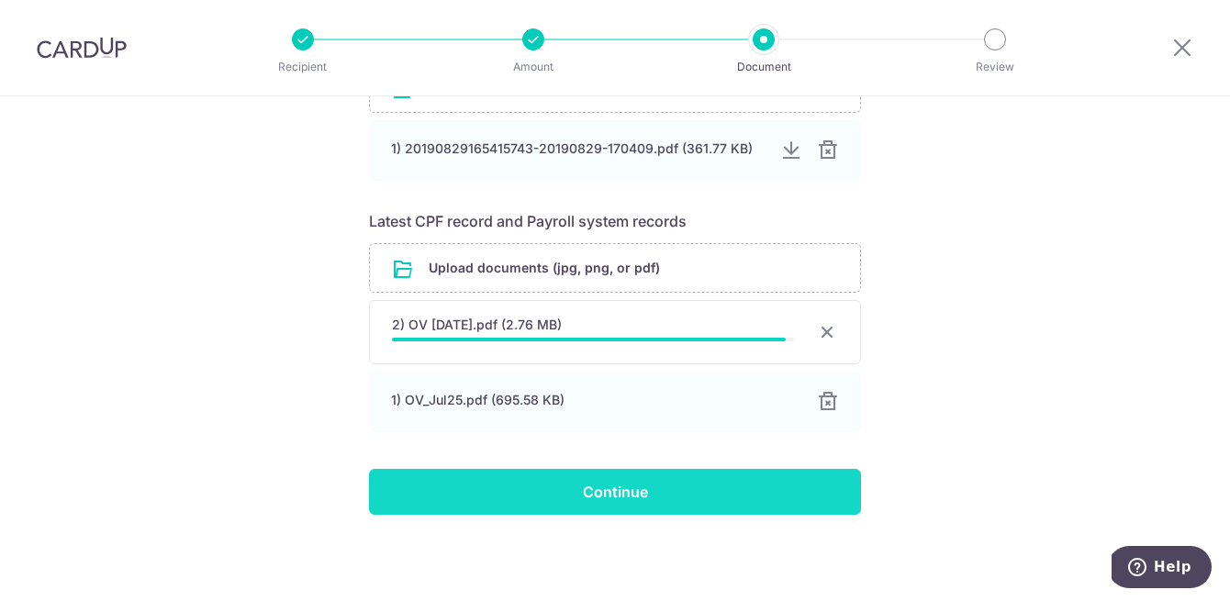
scroll to position [391, 0]
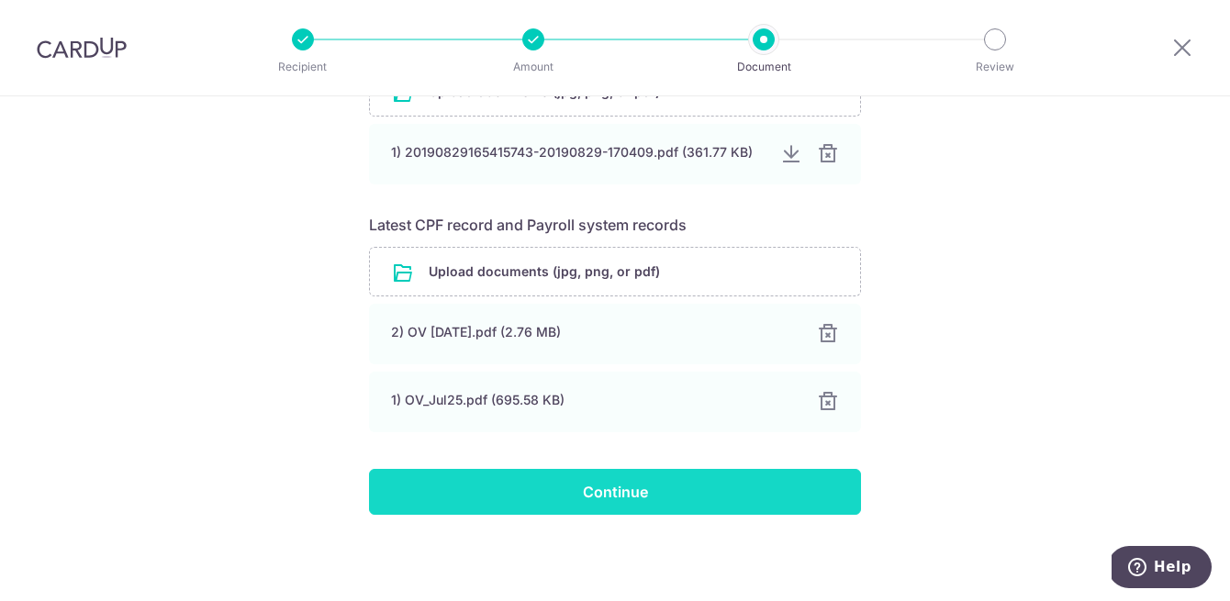
click at [682, 477] on input "Continue" at bounding box center [615, 492] width 492 height 46
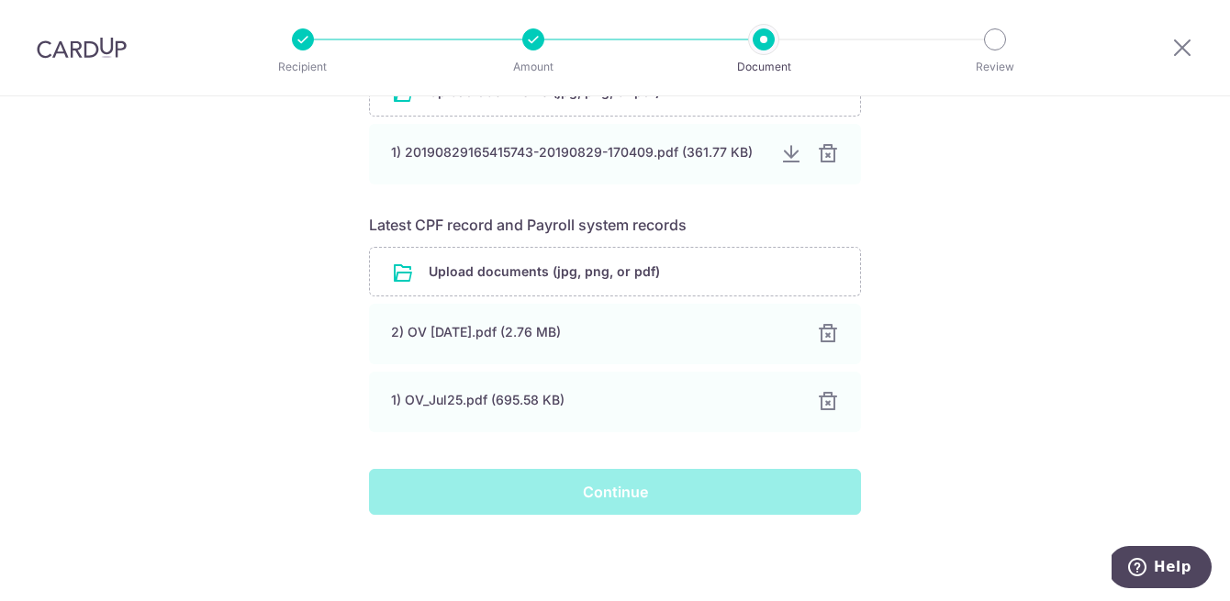
click at [690, 500] on div "Continue" at bounding box center [615, 492] width 514 height 46
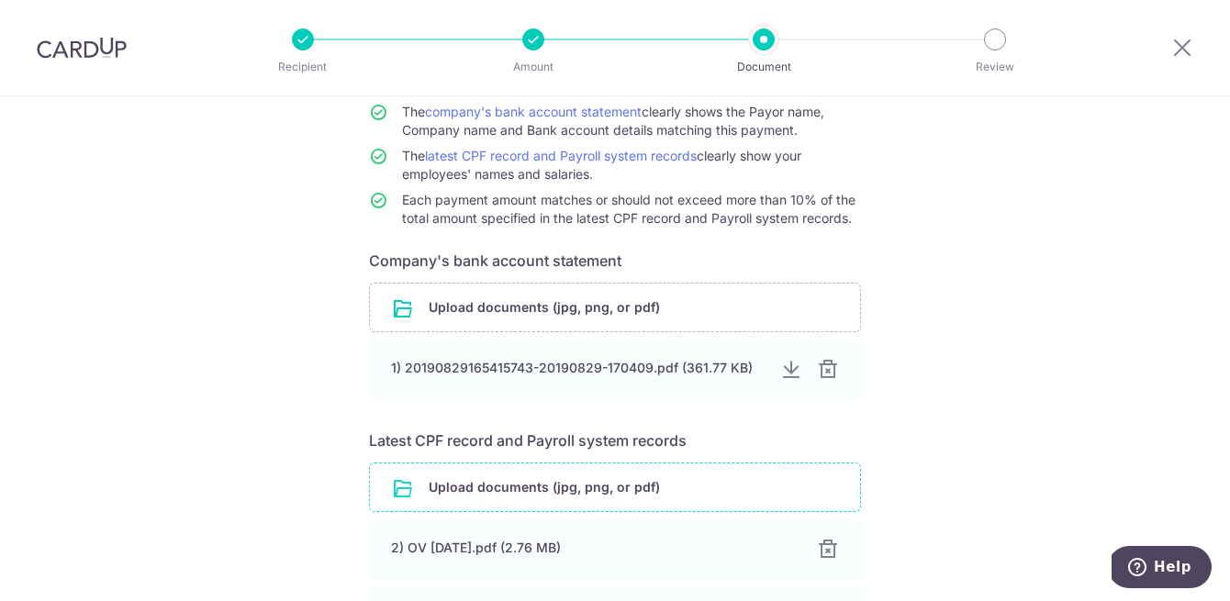
scroll to position [174, 0]
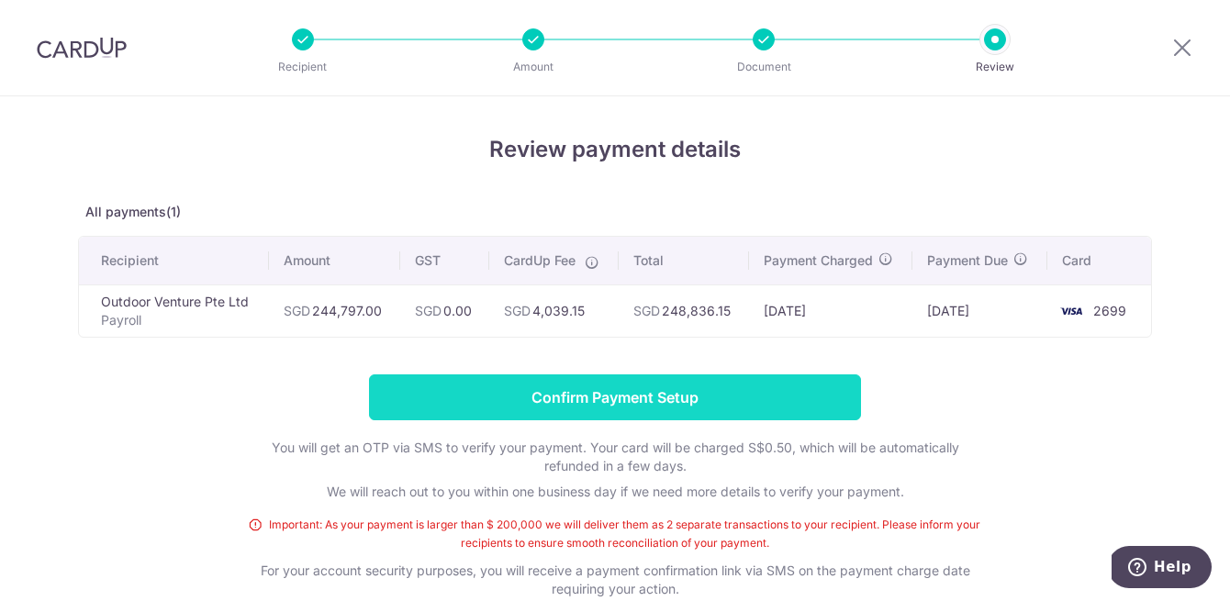
click at [749, 387] on input "Confirm Payment Setup" at bounding box center [615, 398] width 492 height 46
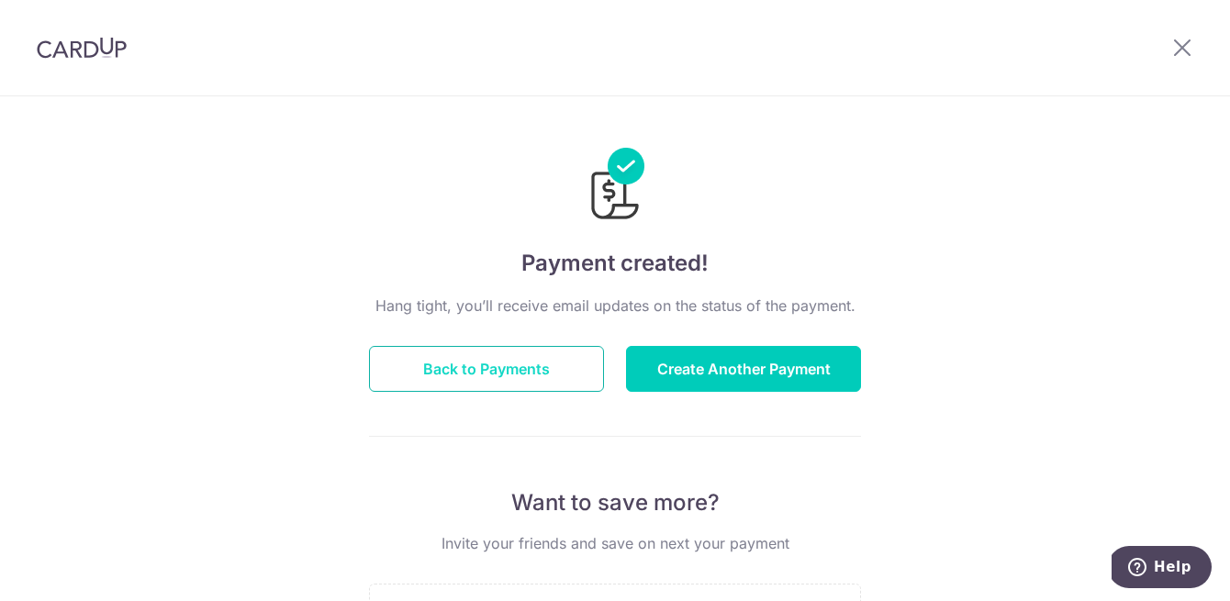
click at [567, 362] on button "Back to Payments" at bounding box center [486, 369] width 235 height 46
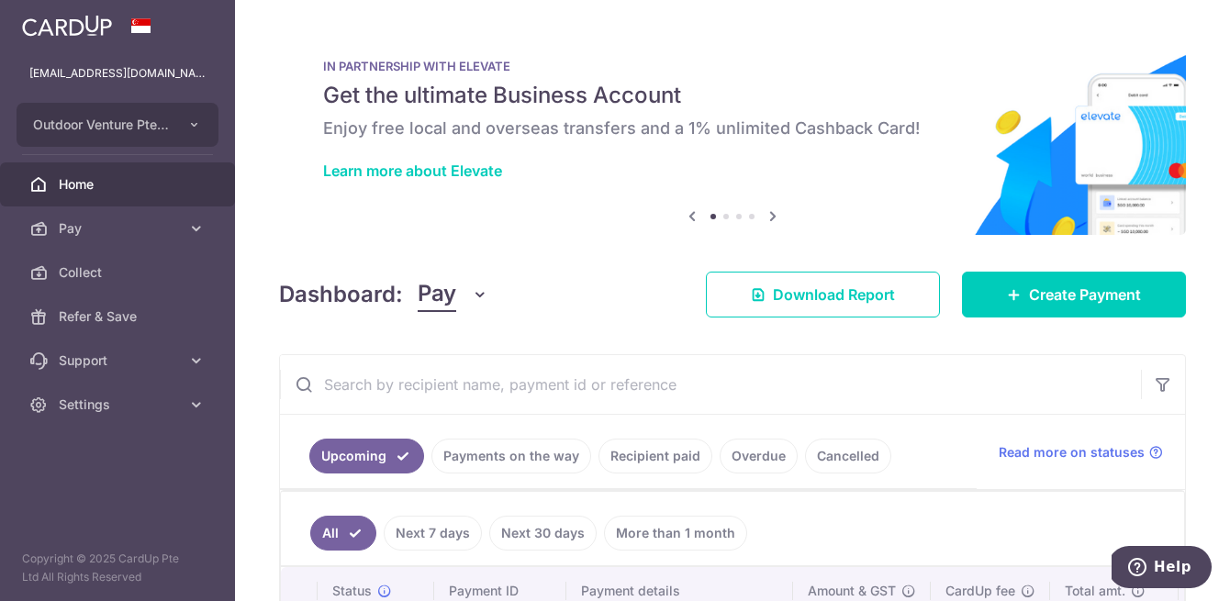
scroll to position [171, 0]
